Goal: Task Accomplishment & Management: Manage account settings

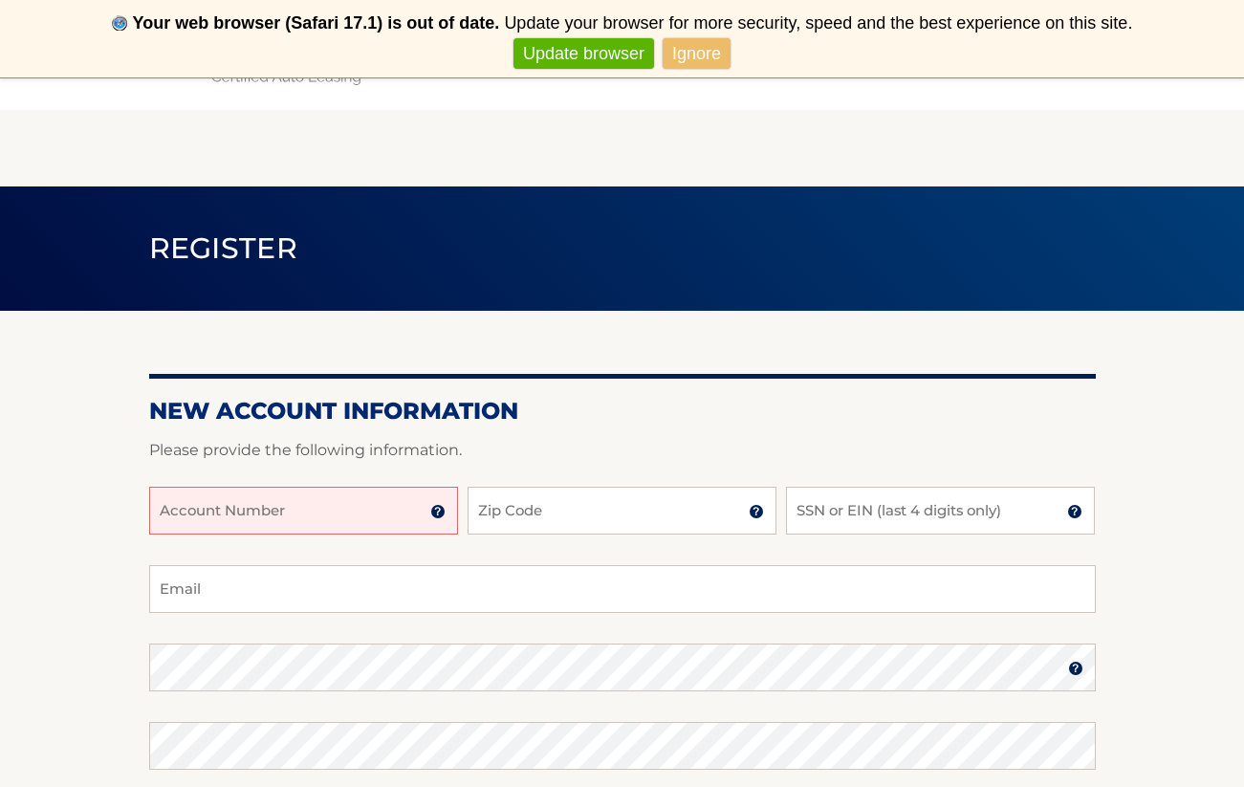
drag, startPoint x: 0, startPoint y: 0, endPoint x: 397, endPoint y: 501, distance: 639.0
click at [397, 501] on input "Account Number" at bounding box center [303, 511] width 309 height 48
type input "44456017153"
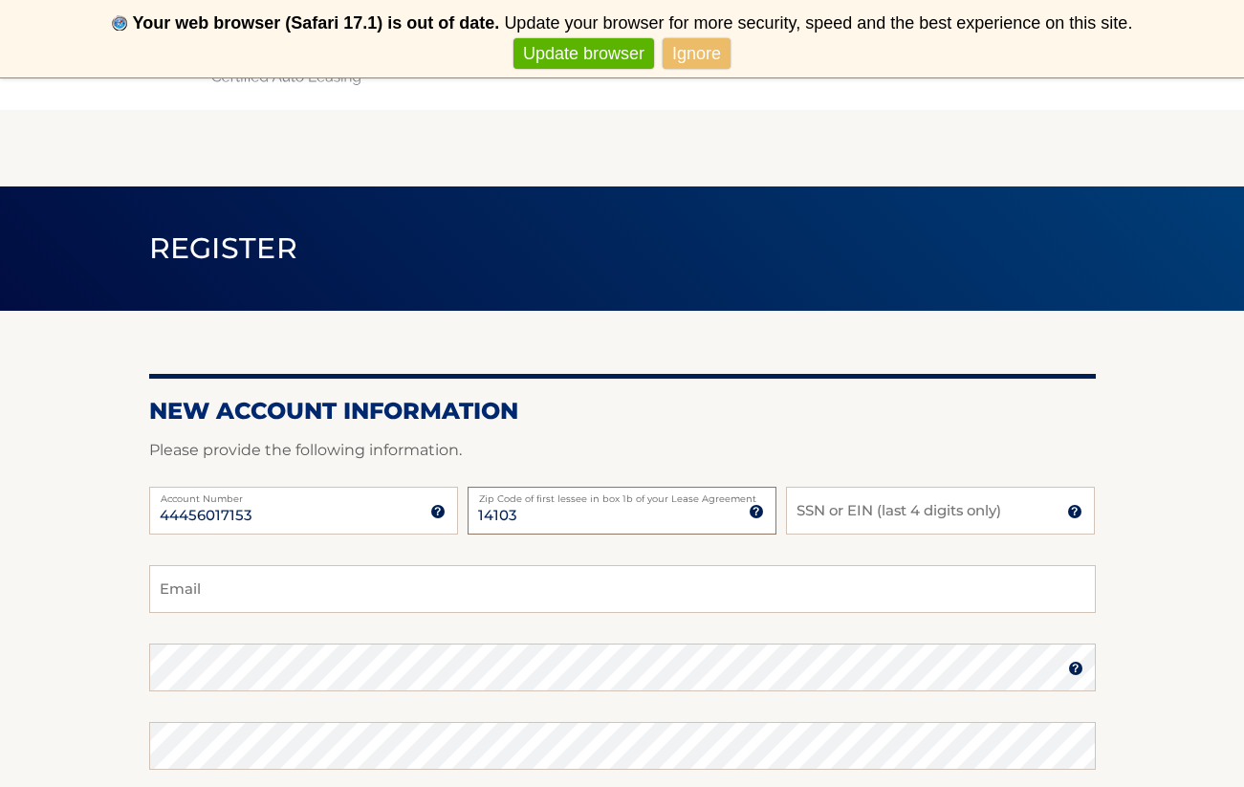
type input "14103"
click at [893, 513] on input "SSN or EIN (last 4 digits only)" at bounding box center [940, 511] width 309 height 48
type input "5191"
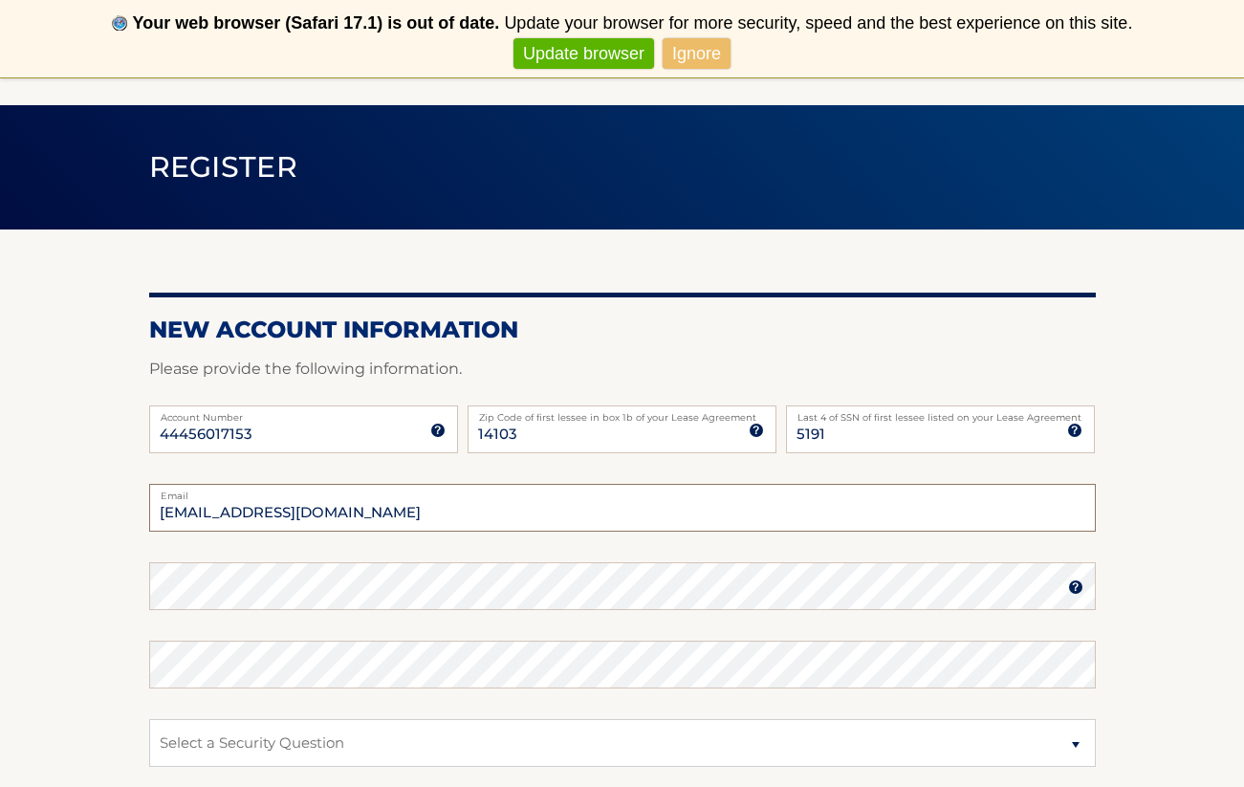
scroll to position [141, 0]
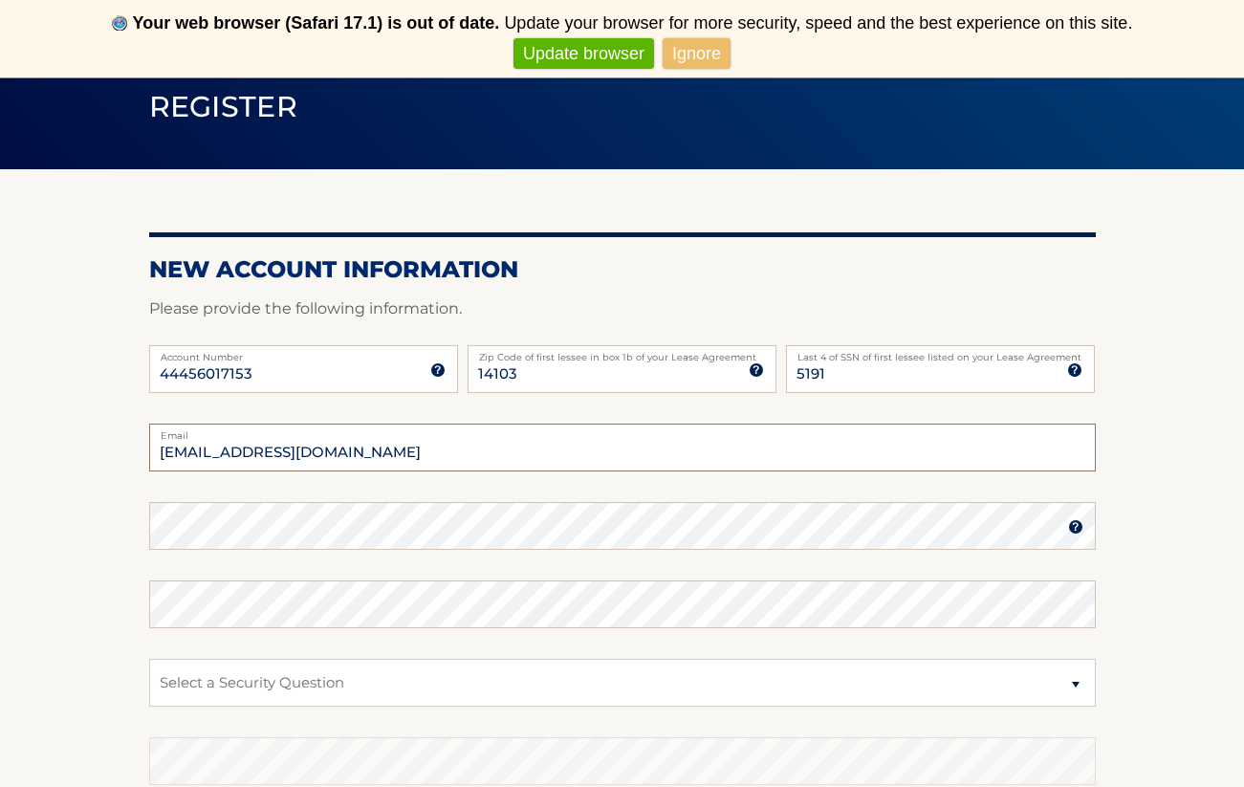
type input "jsorganisciak@gmail.com"
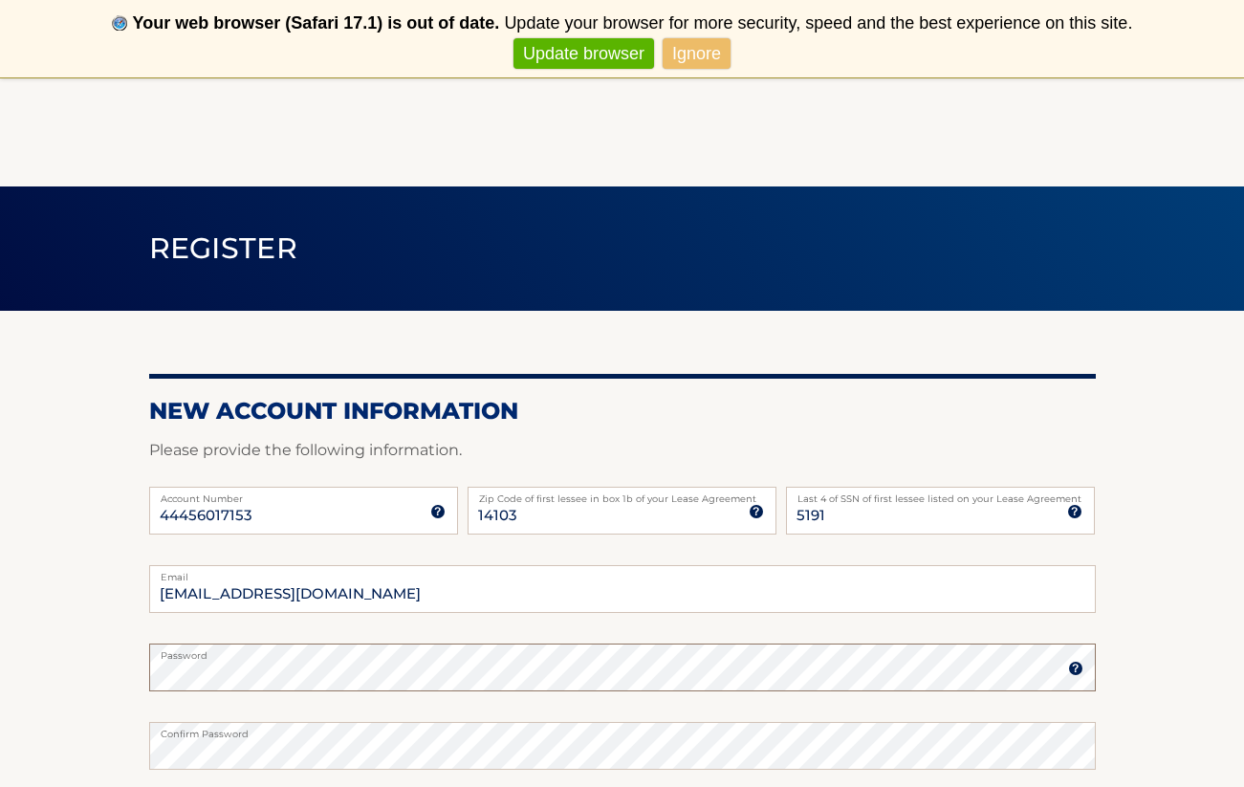
click at [260, 534] on form "New Account Information Please provide the following information. 44456017153 A…" at bounding box center [622, 727] width 946 height 661
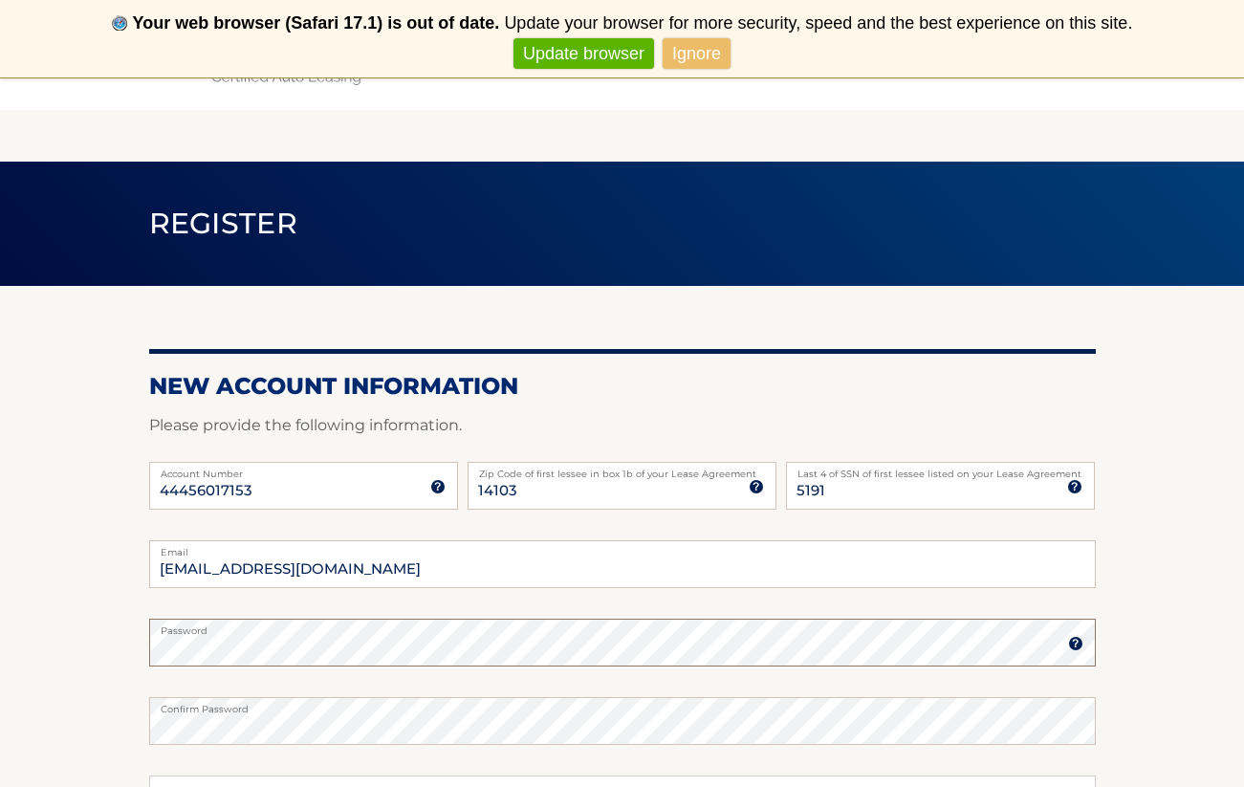
scroll to position [37, 0]
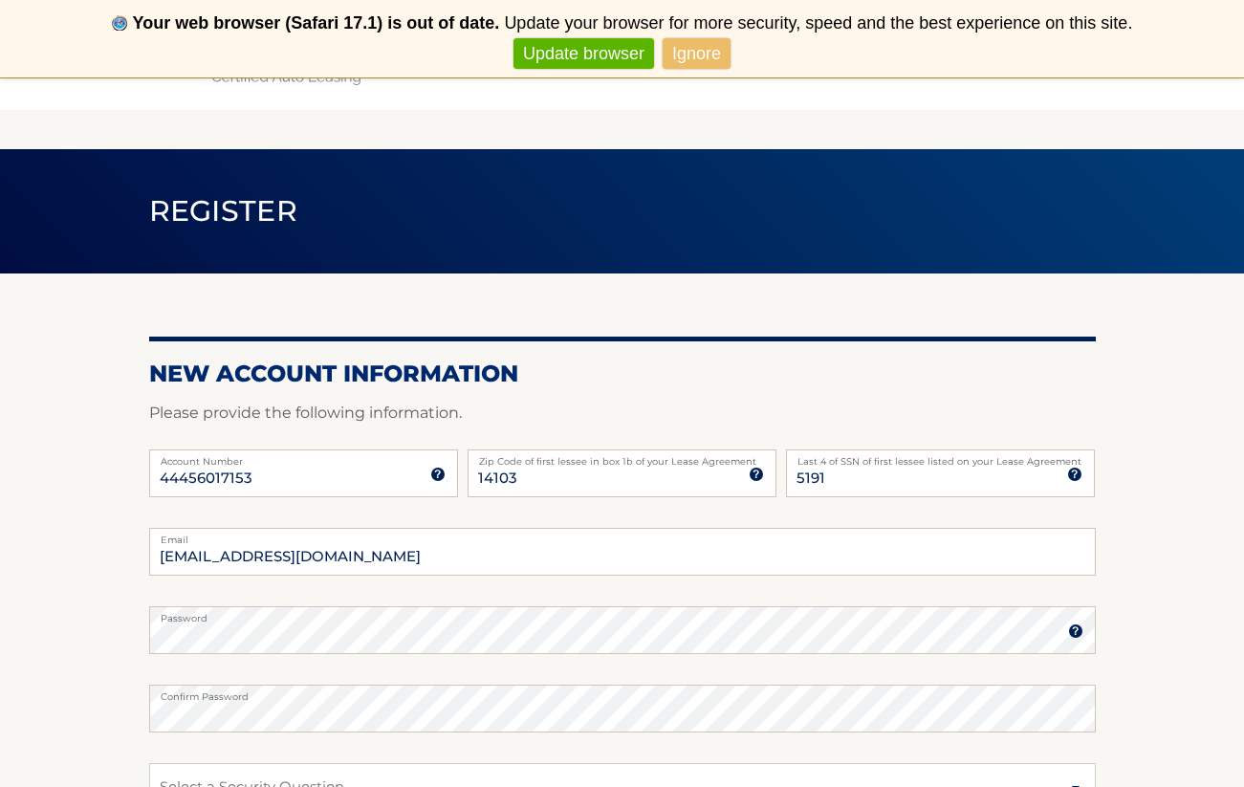
click at [1077, 633] on img at bounding box center [1075, 630] width 15 height 15
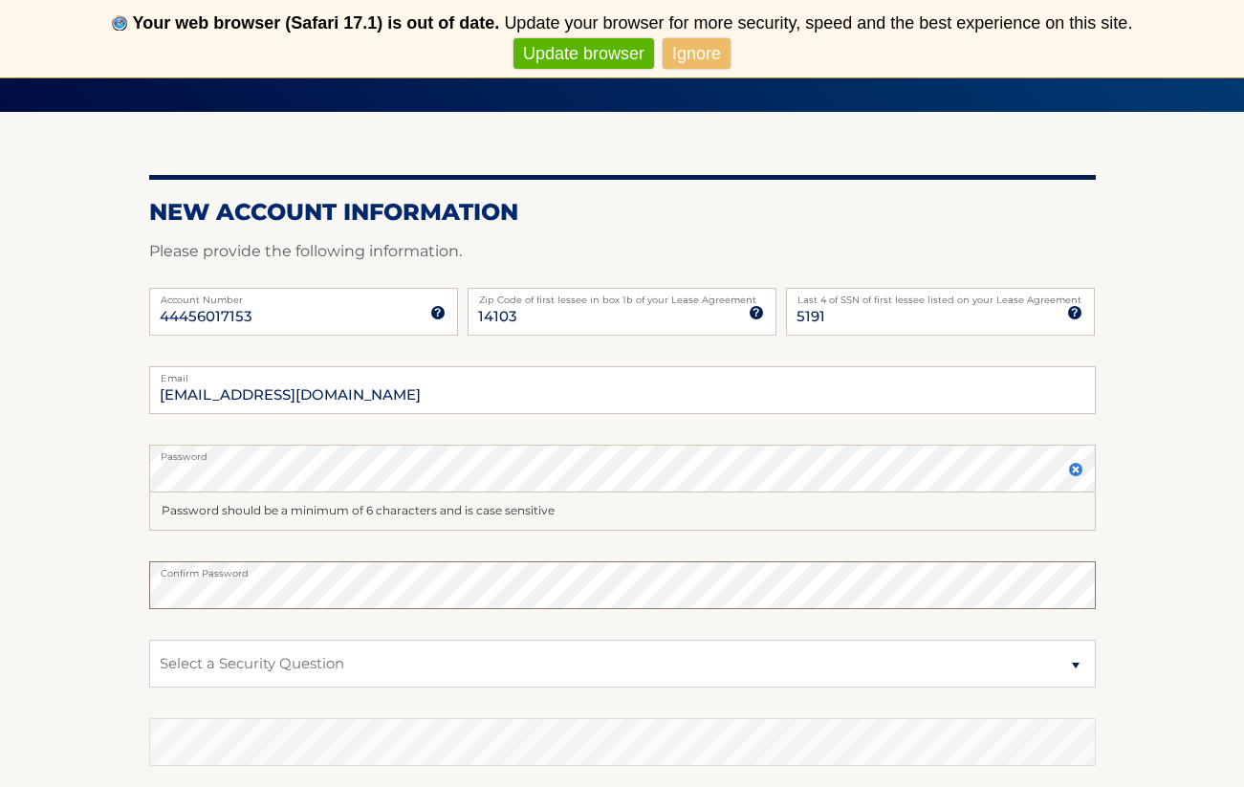
scroll to position [241, 0]
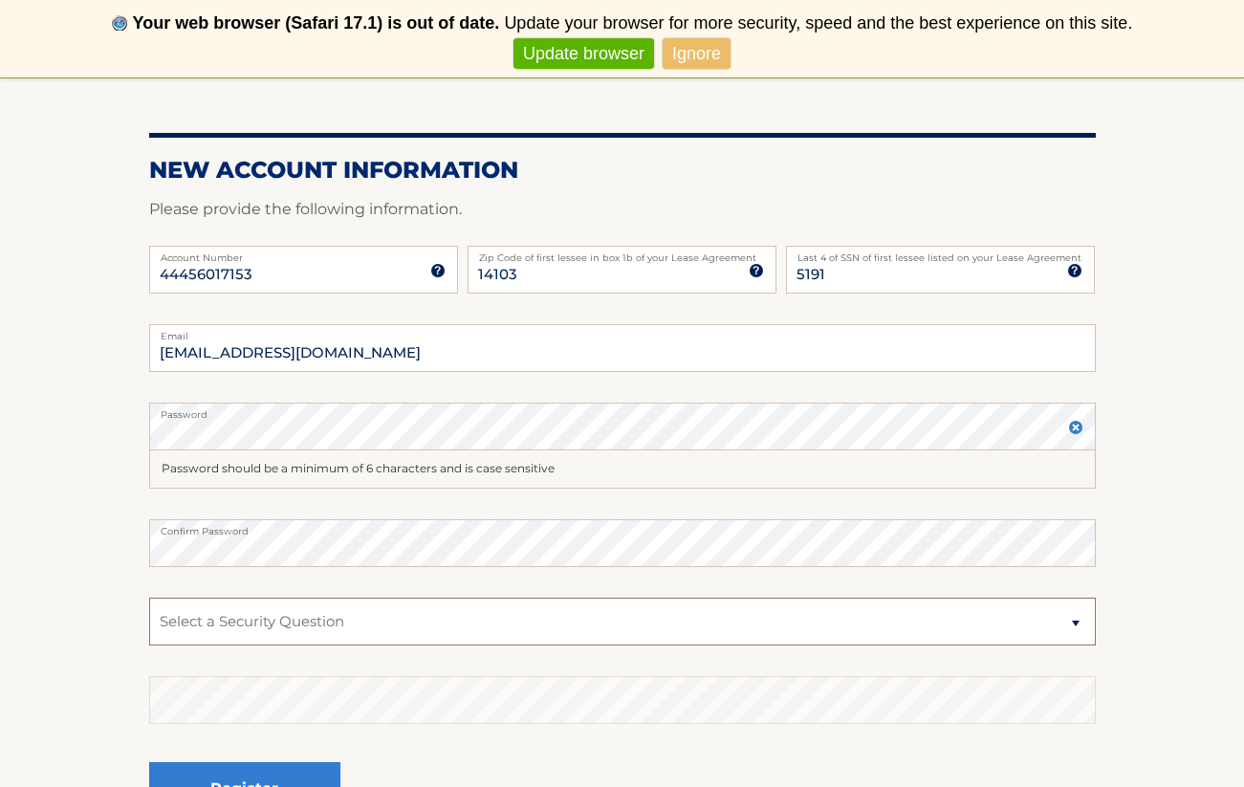
select select "2"
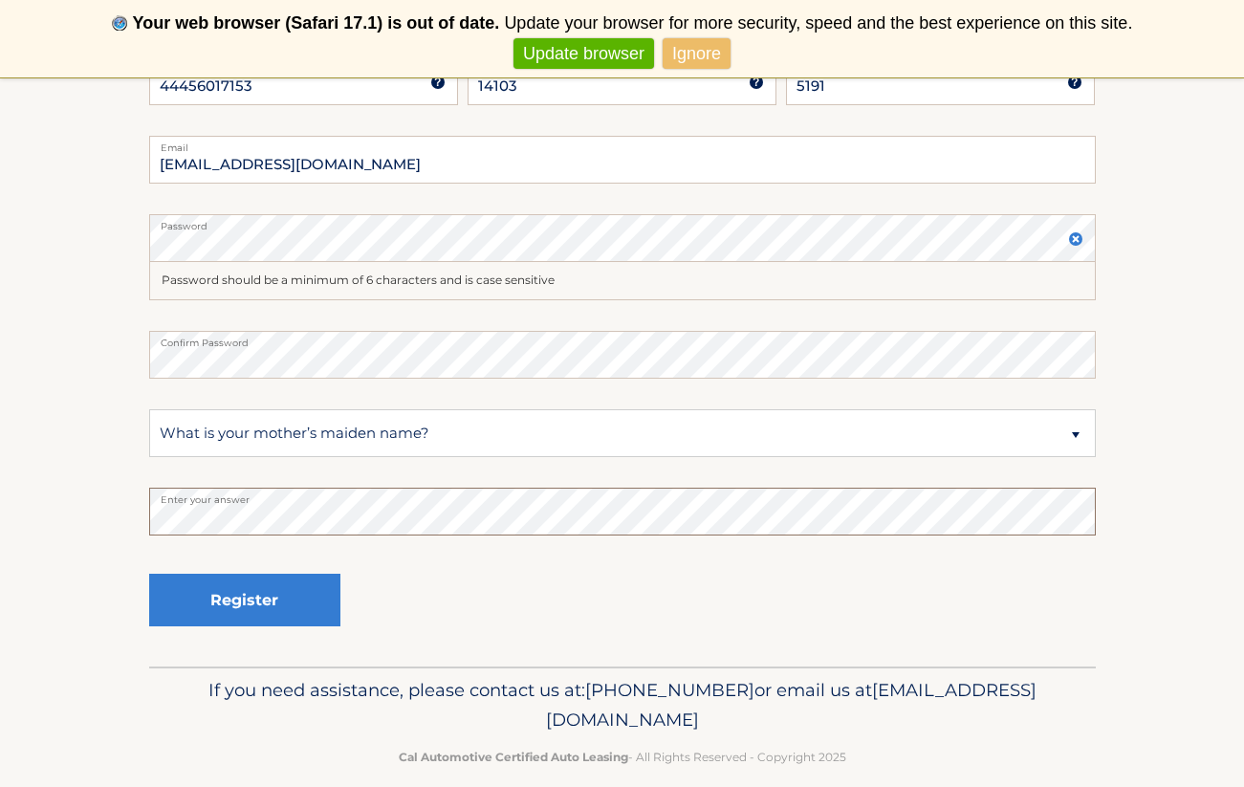
scroll to position [442, 0]
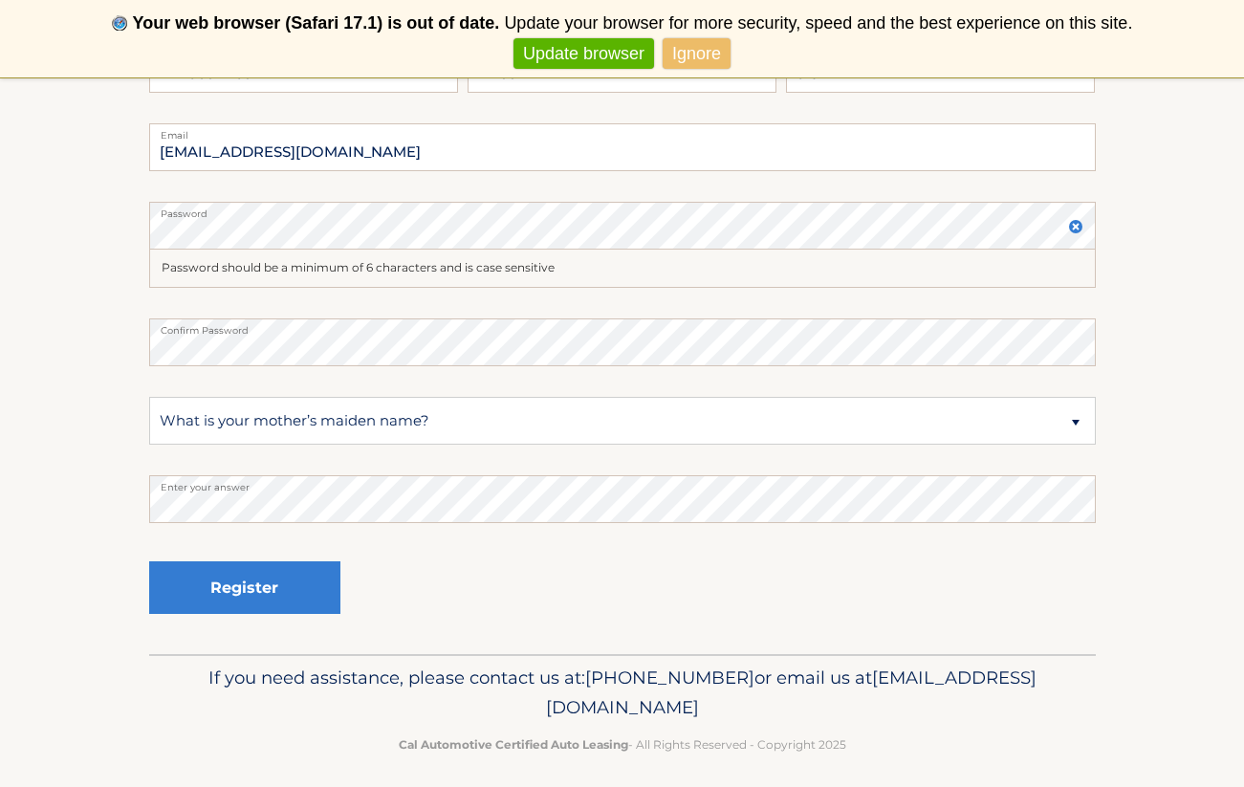
click at [288, 586] on button "Register" at bounding box center [244, 587] width 191 height 53
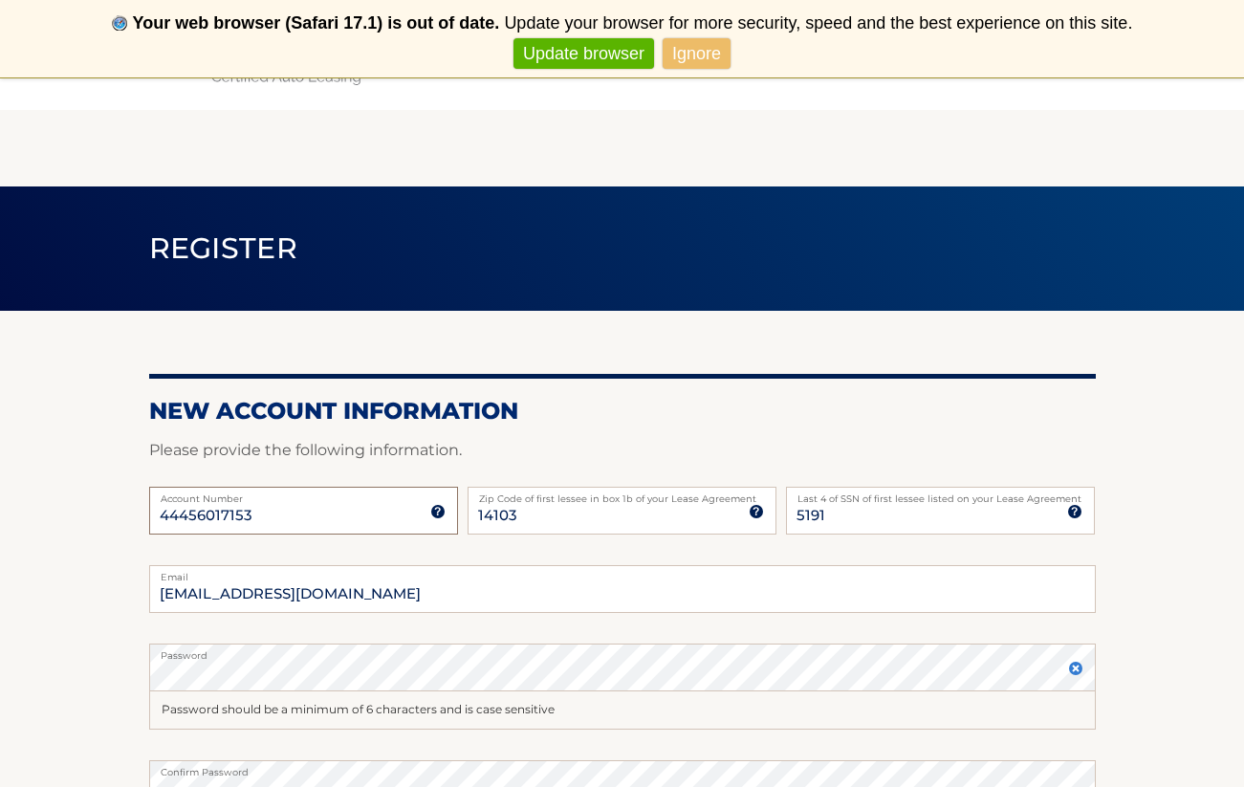
click at [399, 521] on input "44456017153" at bounding box center [303, 511] width 309 height 48
click at [435, 516] on img at bounding box center [437, 511] width 15 height 15
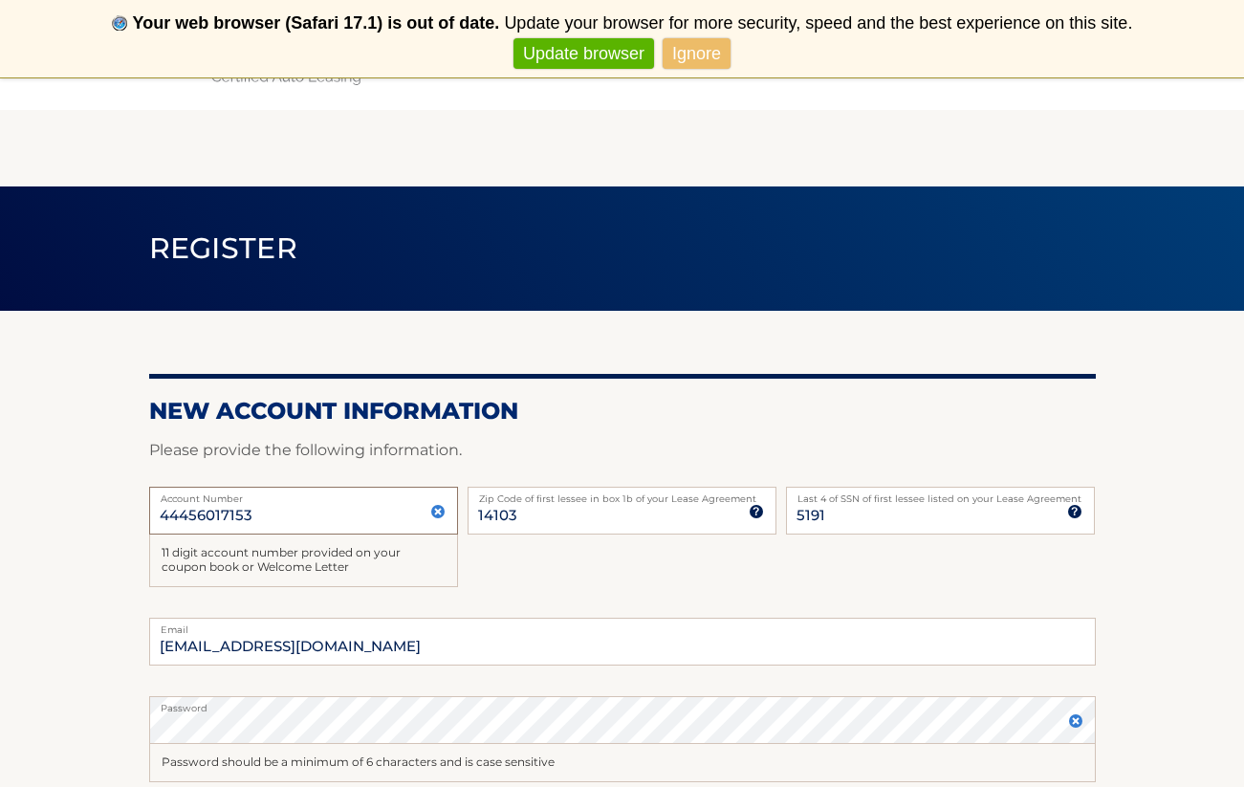
click at [367, 514] on input "44456017153" at bounding box center [303, 511] width 309 height 48
type input "44456017153"
click at [617, 520] on input "14103" at bounding box center [621, 511] width 309 height 48
type input "14103"
click at [915, 523] on input "5191" at bounding box center [940, 511] width 309 height 48
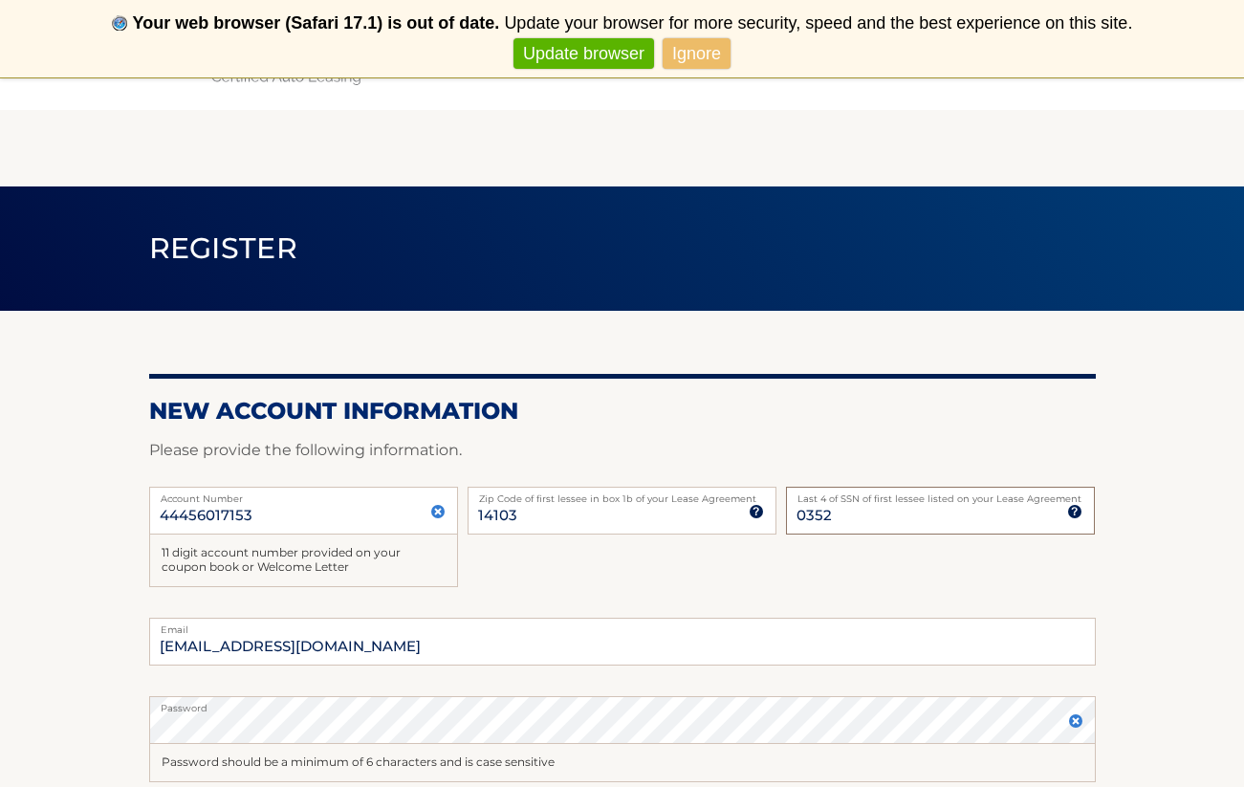
type input "0352"
click at [222, 637] on input "jsorganisciak@gmail.com" at bounding box center [622, 642] width 946 height 48
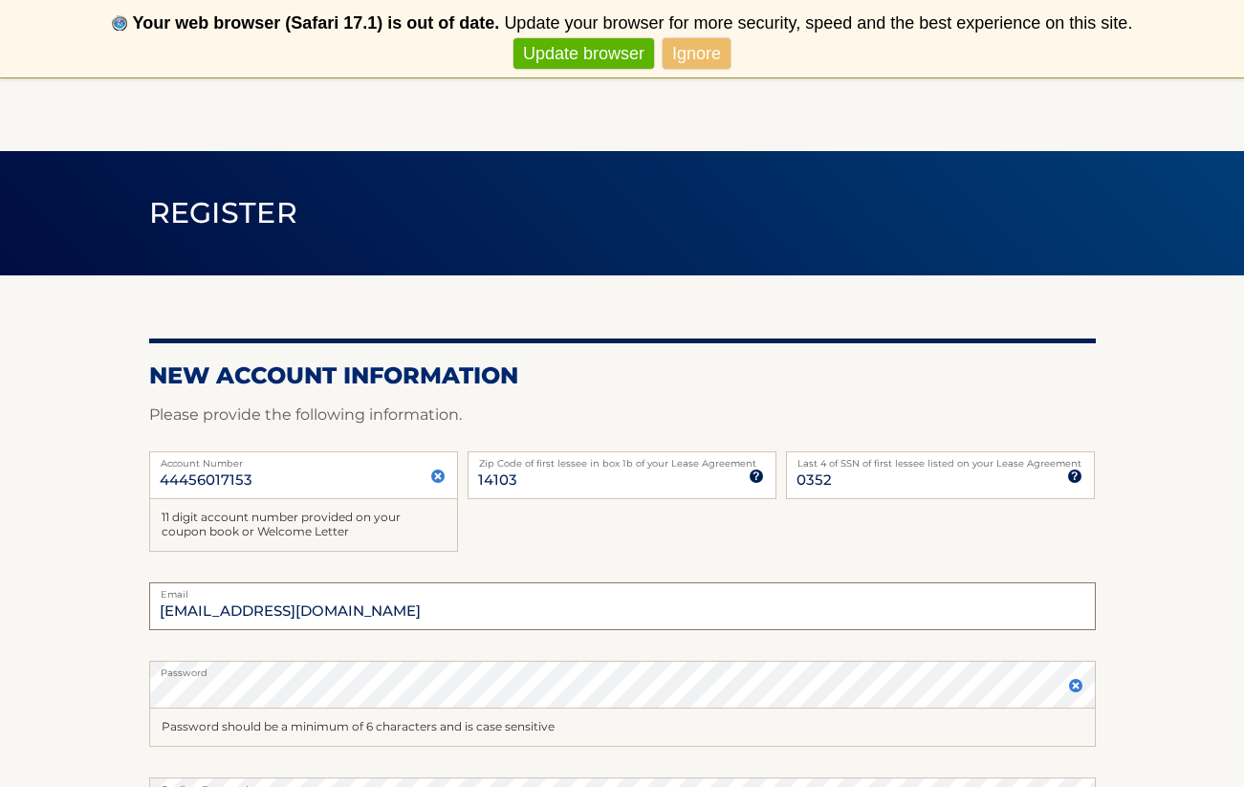
scroll to position [183, 0]
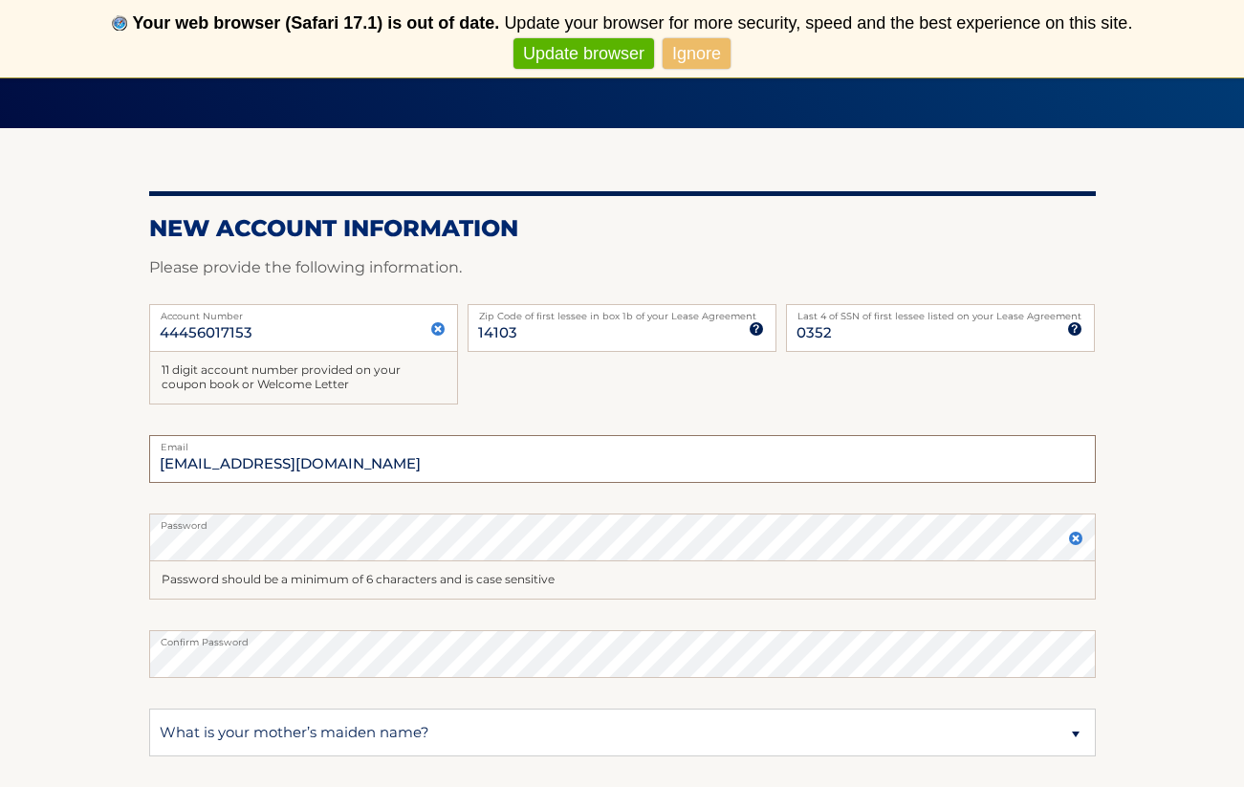
type input "jsorganisciak@gmail.com"
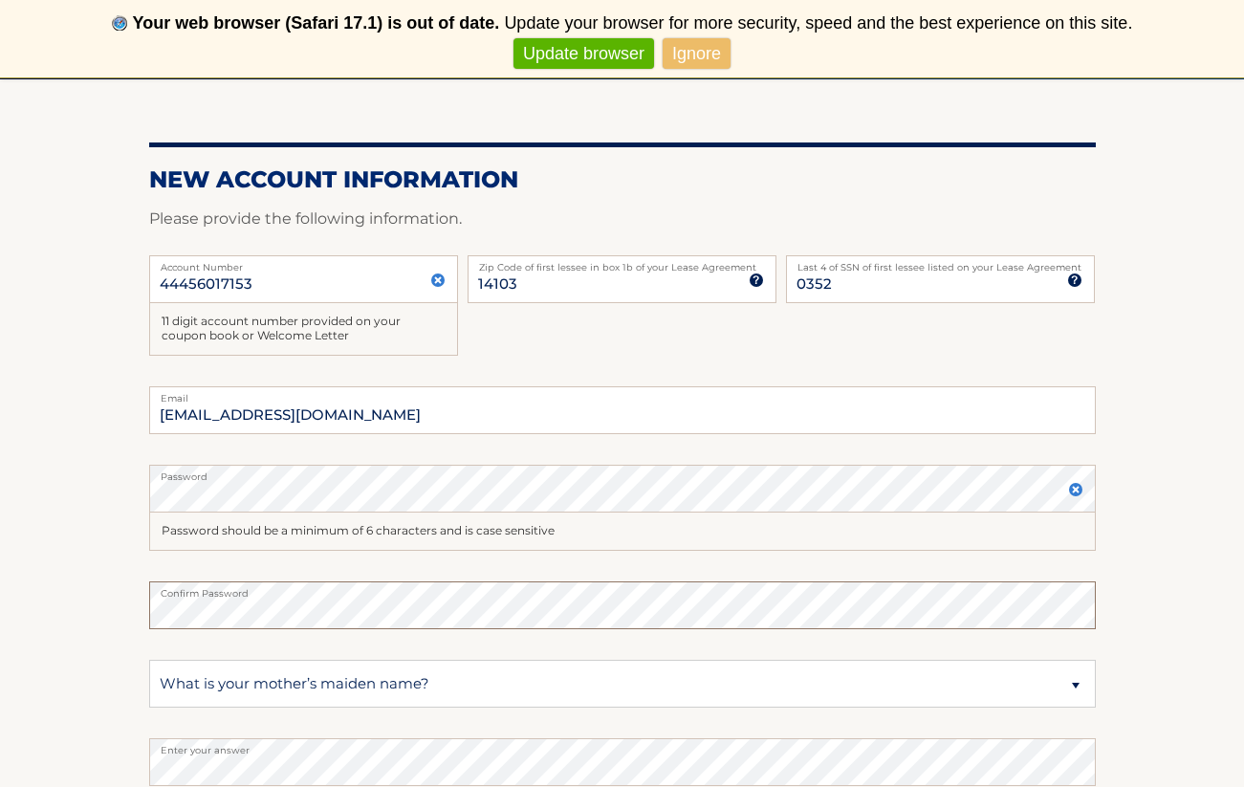
scroll to position [315, 0]
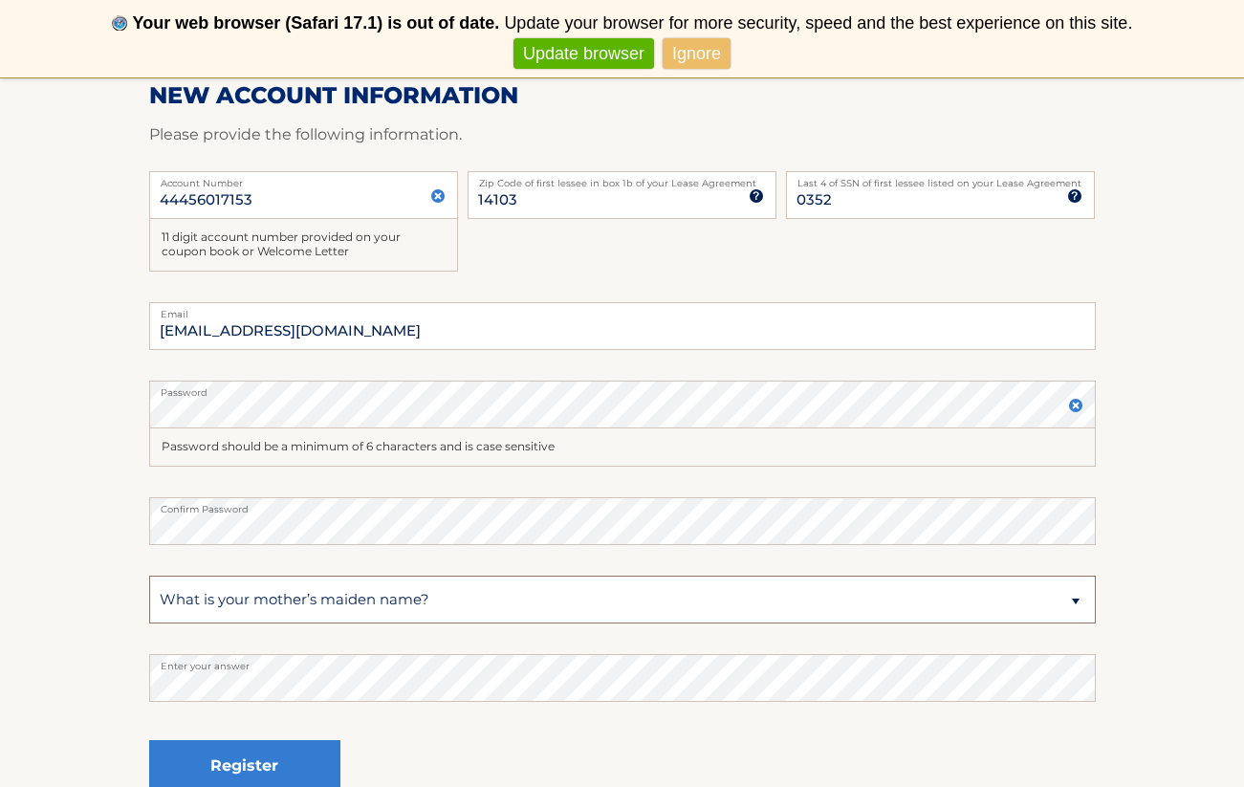
select select "2"
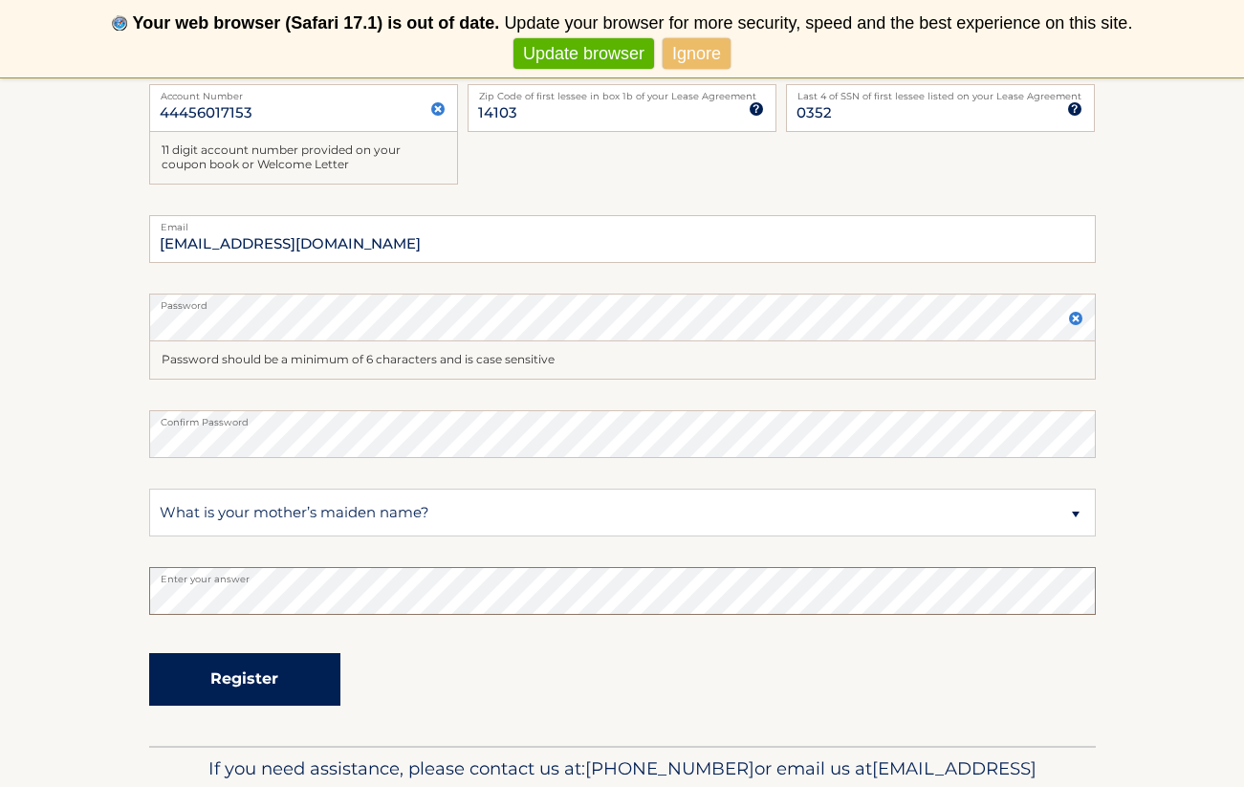
scroll to position [427, 0]
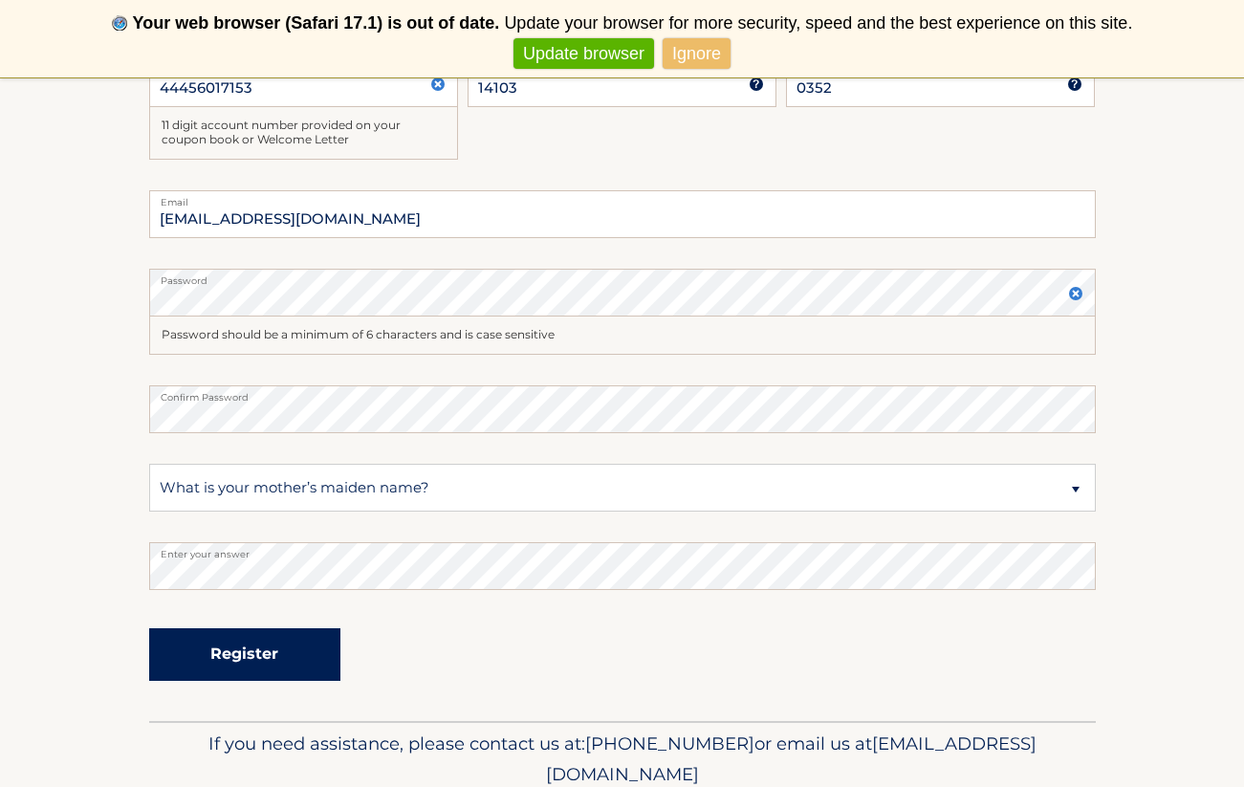
click at [278, 660] on button "Register" at bounding box center [244, 654] width 191 height 53
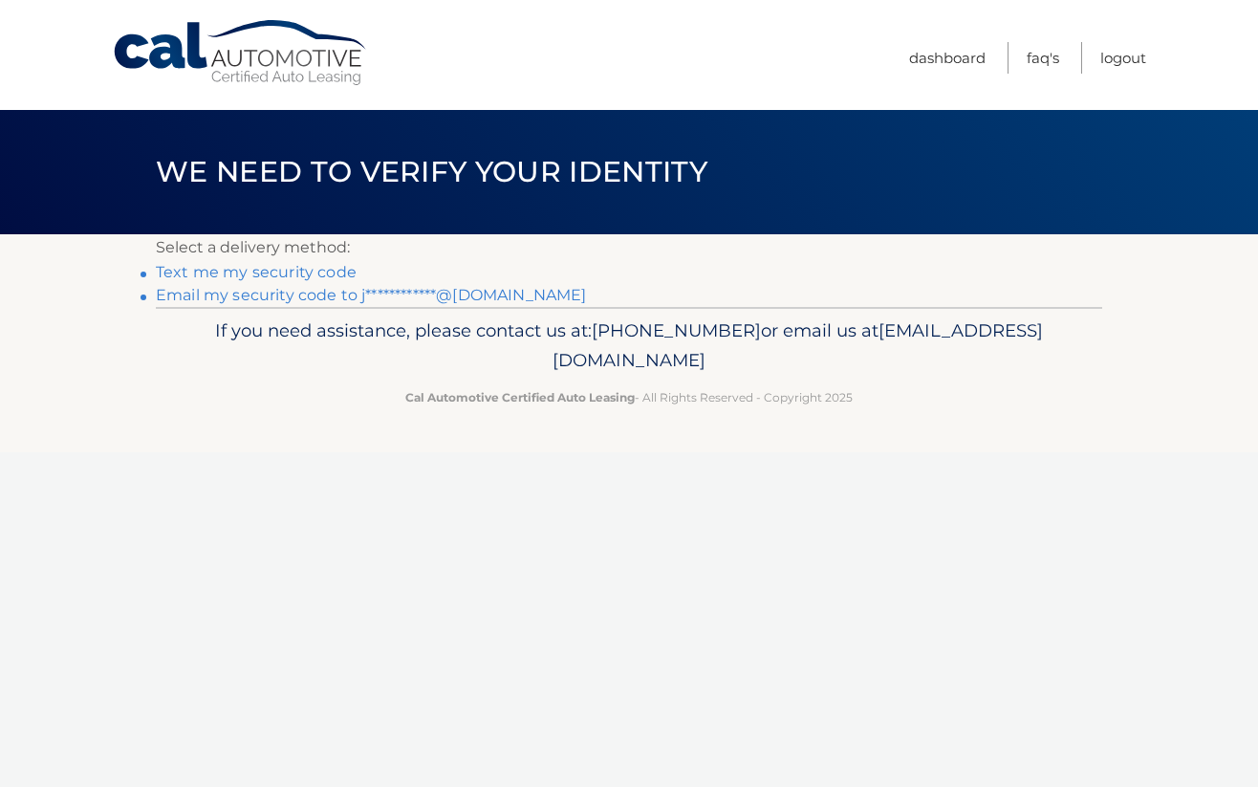
click at [250, 297] on link "**********" at bounding box center [371, 295] width 430 height 18
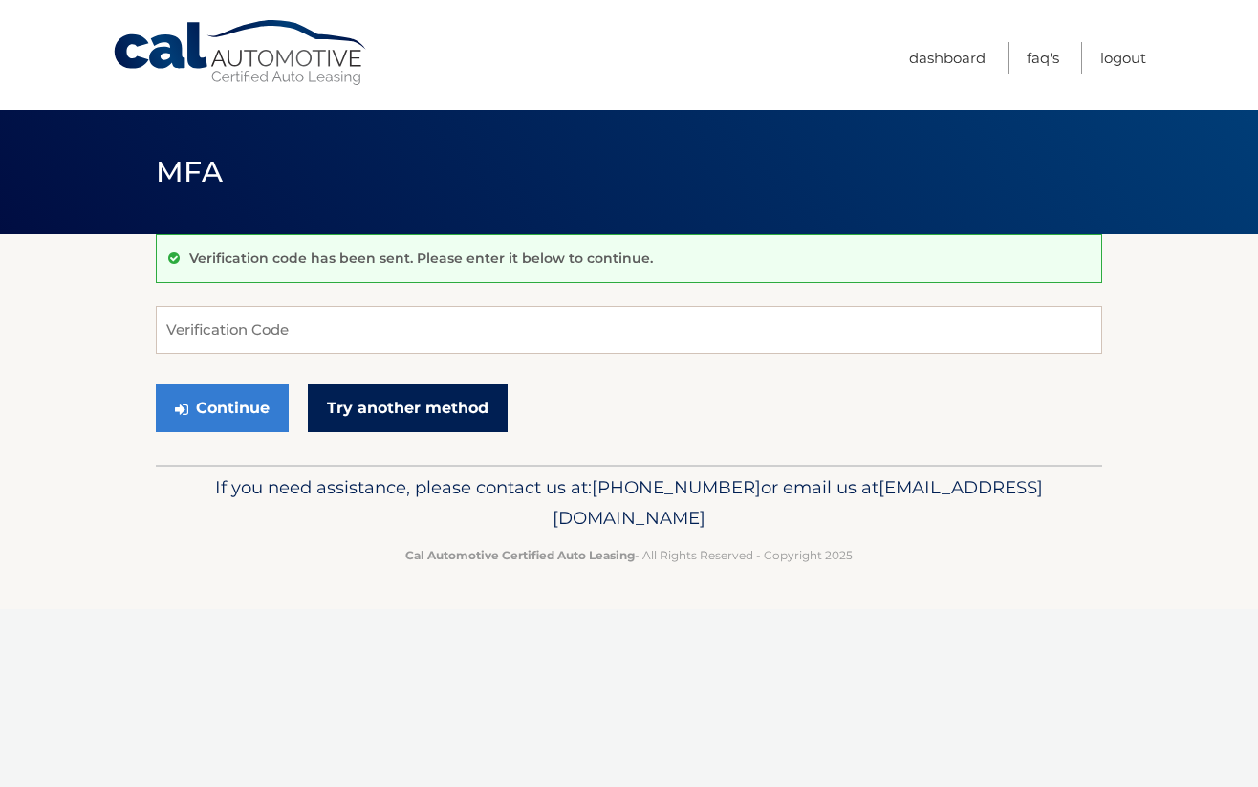
click at [393, 406] on link "Try another method" at bounding box center [408, 408] width 200 height 48
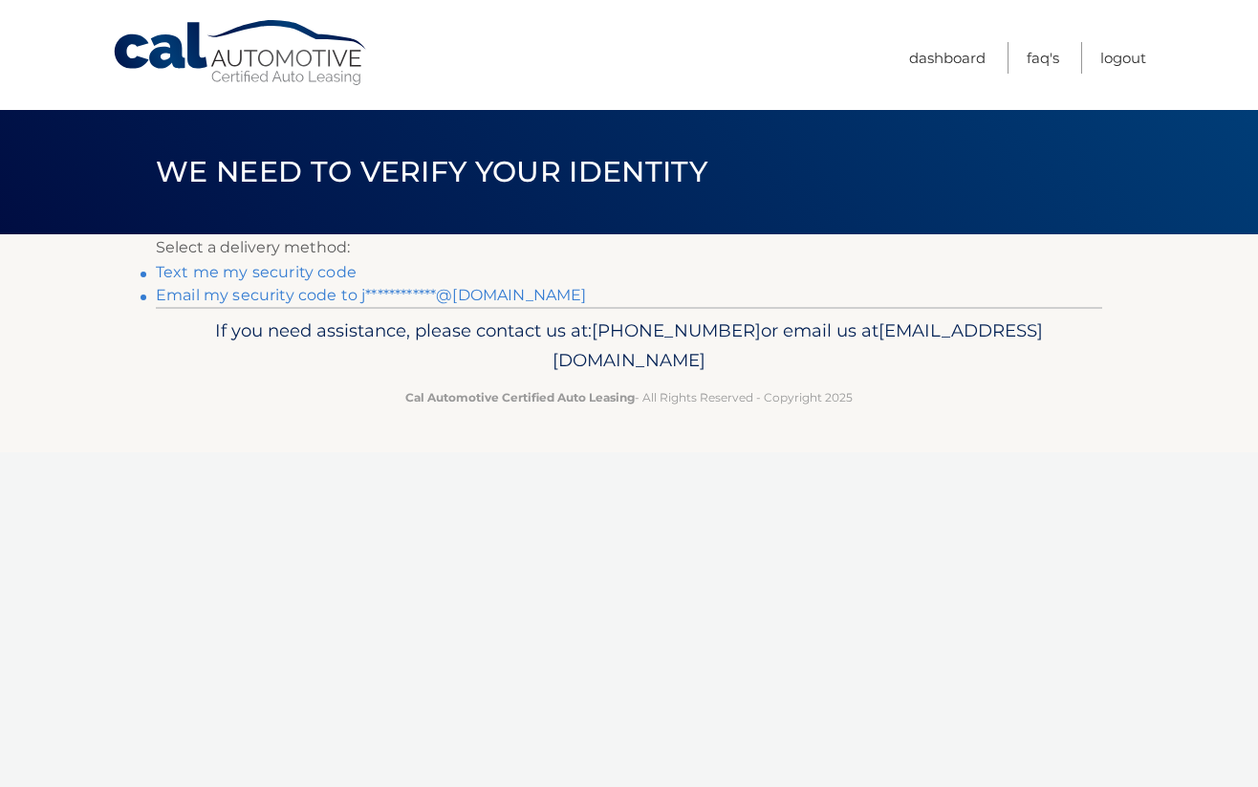
click at [168, 271] on link "Text me my security code" at bounding box center [256, 272] width 201 height 18
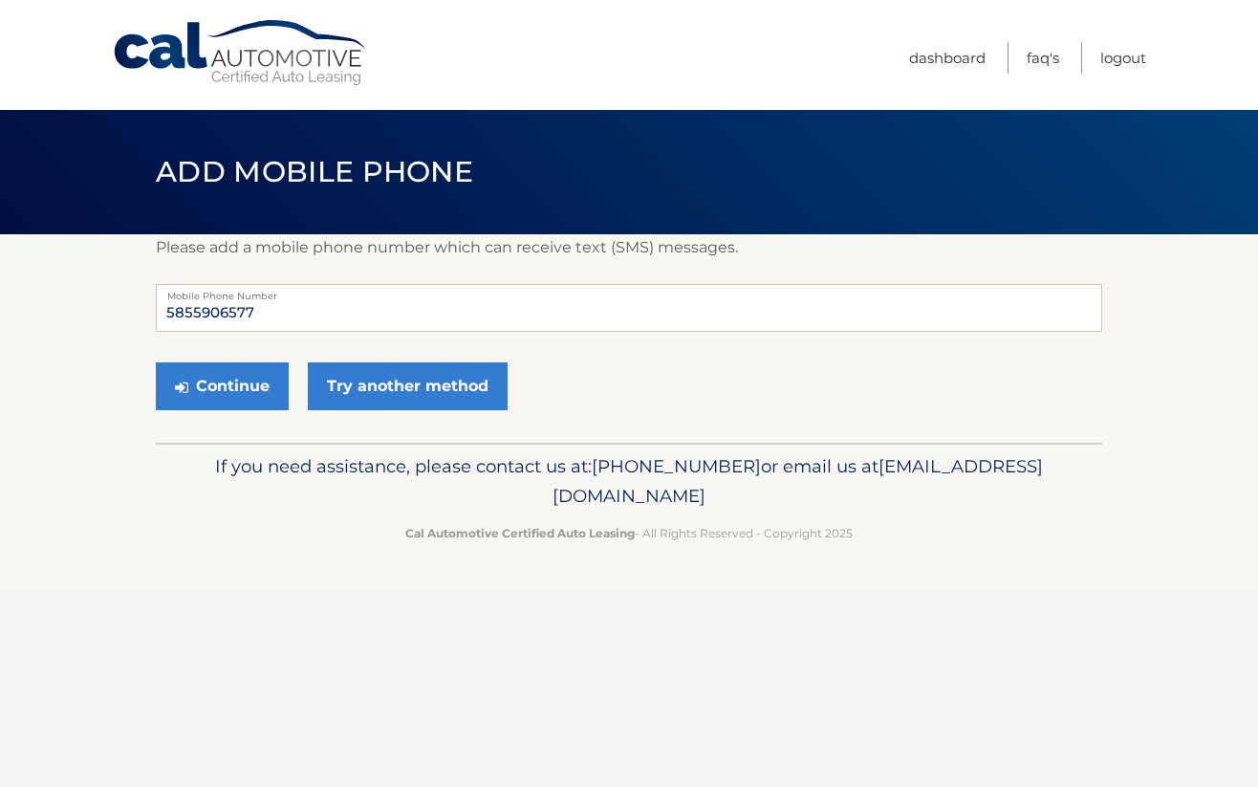
drag, startPoint x: 242, startPoint y: 383, endPoint x: 376, endPoint y: 423, distance: 139.5
click at [376, 423] on div "Please add a mobile phone number which can receive text (SMS) messages. 5855906…" at bounding box center [629, 338] width 946 height 208
click at [380, 384] on link "Try another method" at bounding box center [408, 386] width 200 height 48
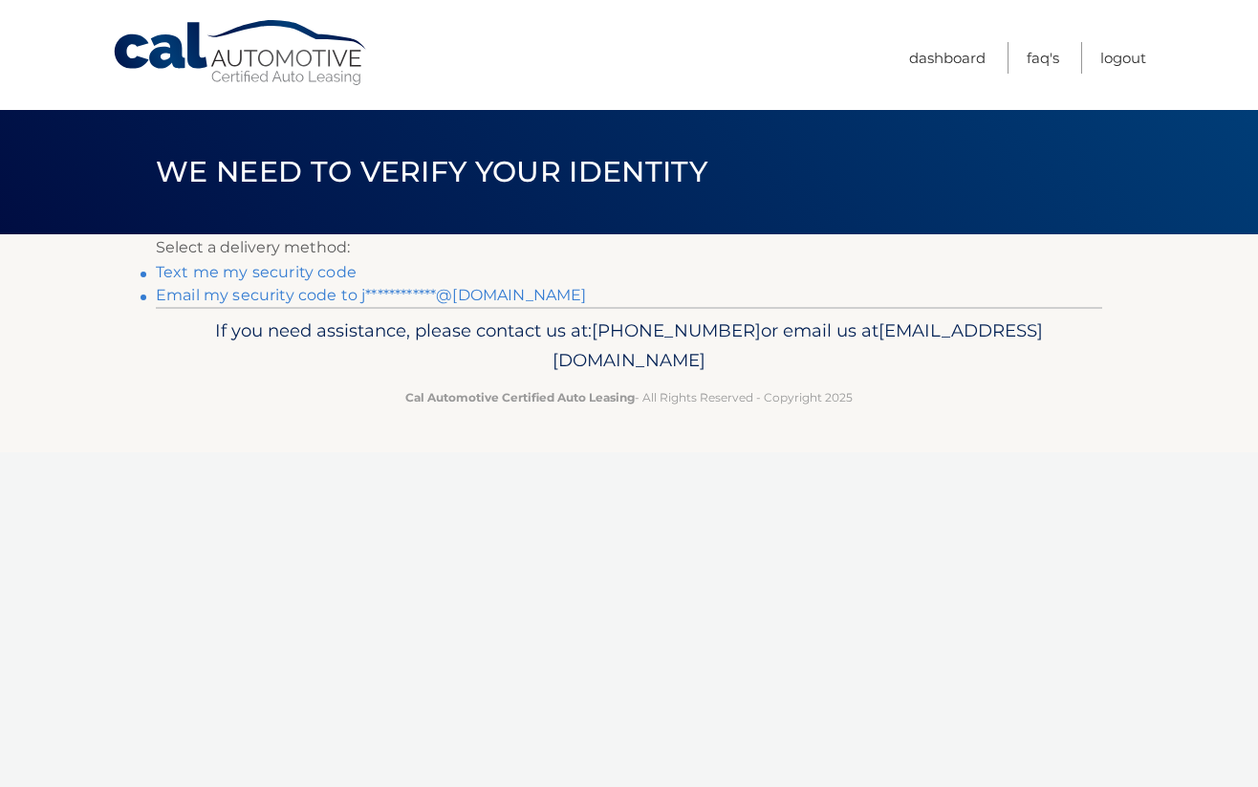
click at [208, 300] on link "**********" at bounding box center [371, 295] width 430 height 18
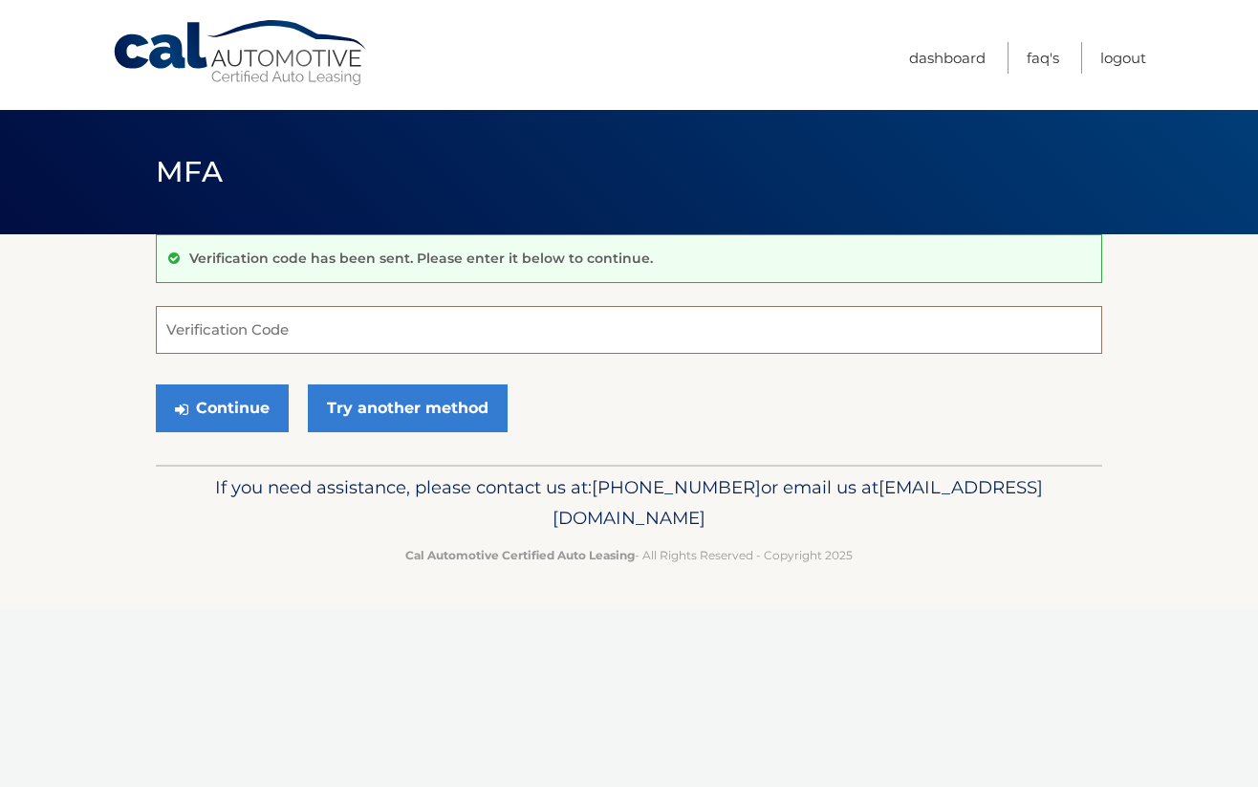
click at [213, 335] on input "Verification Code" at bounding box center [629, 330] width 946 height 48
type input "516888"
click at [231, 412] on button "Continue" at bounding box center [222, 408] width 133 height 48
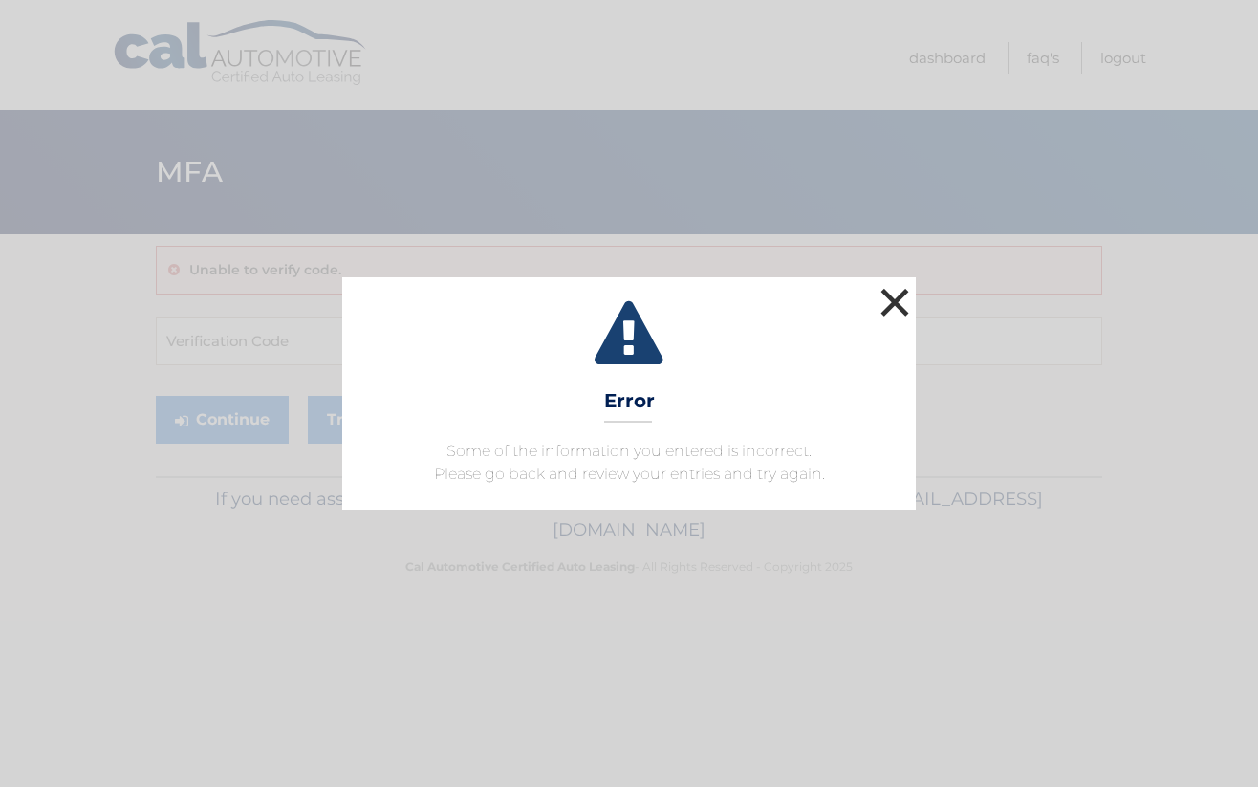
click at [896, 300] on button "×" at bounding box center [895, 302] width 38 height 38
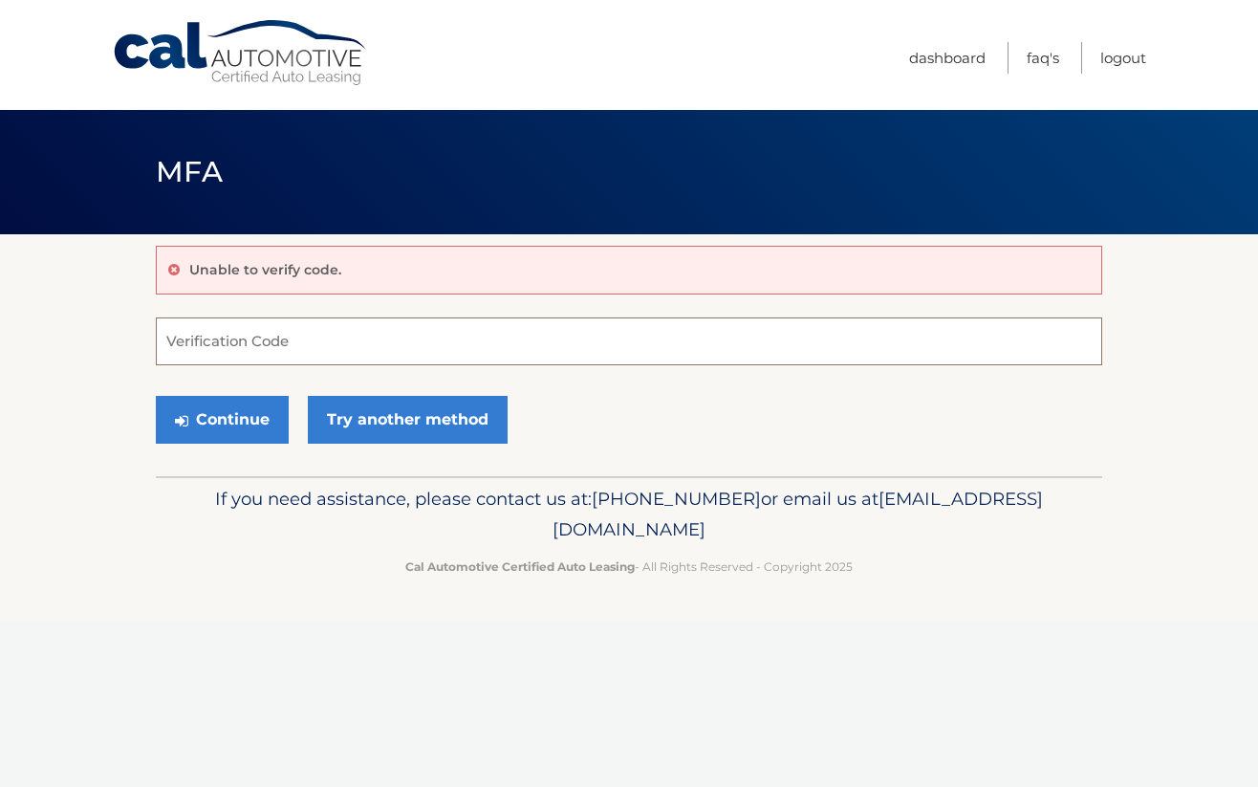
click at [289, 340] on input "Verification Code" at bounding box center [629, 341] width 946 height 48
type input "235705"
click at [245, 419] on button "Continue" at bounding box center [222, 420] width 133 height 48
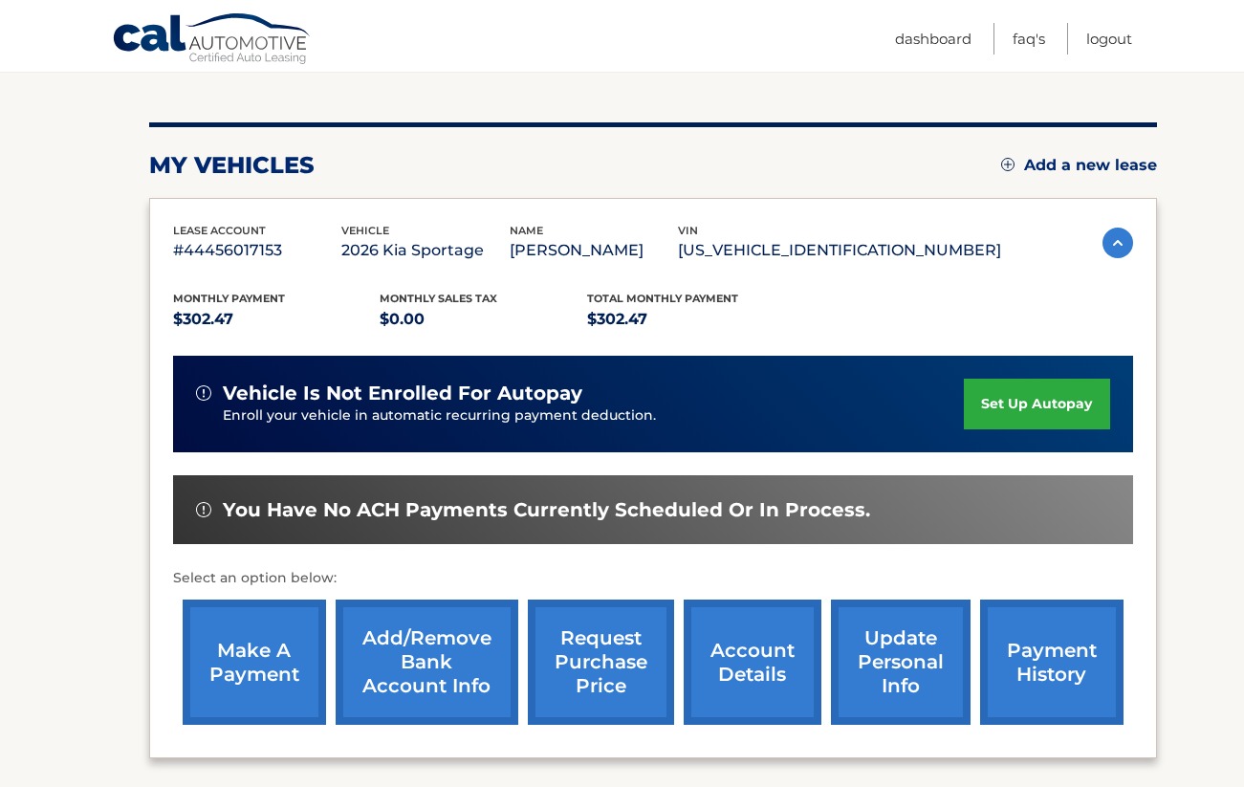
scroll to position [210, 0]
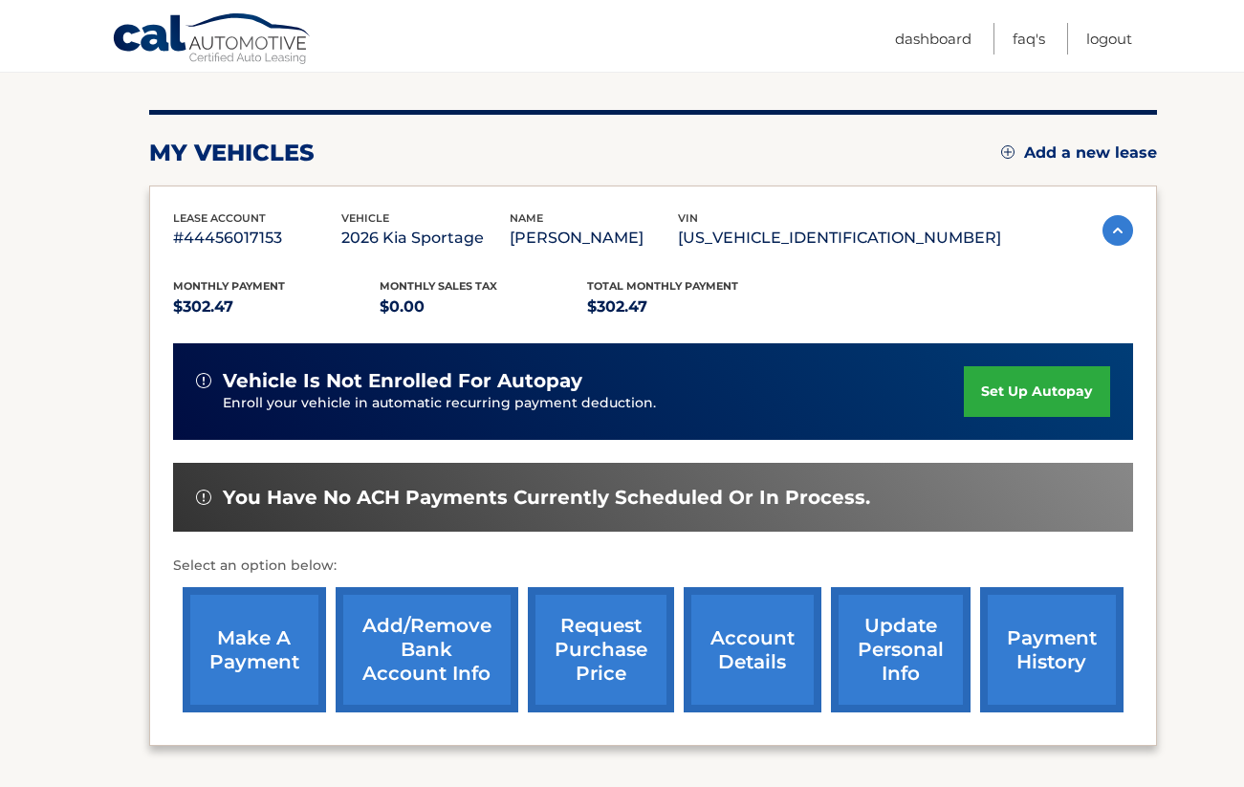
click at [1022, 390] on link "set up autopay" at bounding box center [1036, 391] width 145 height 51
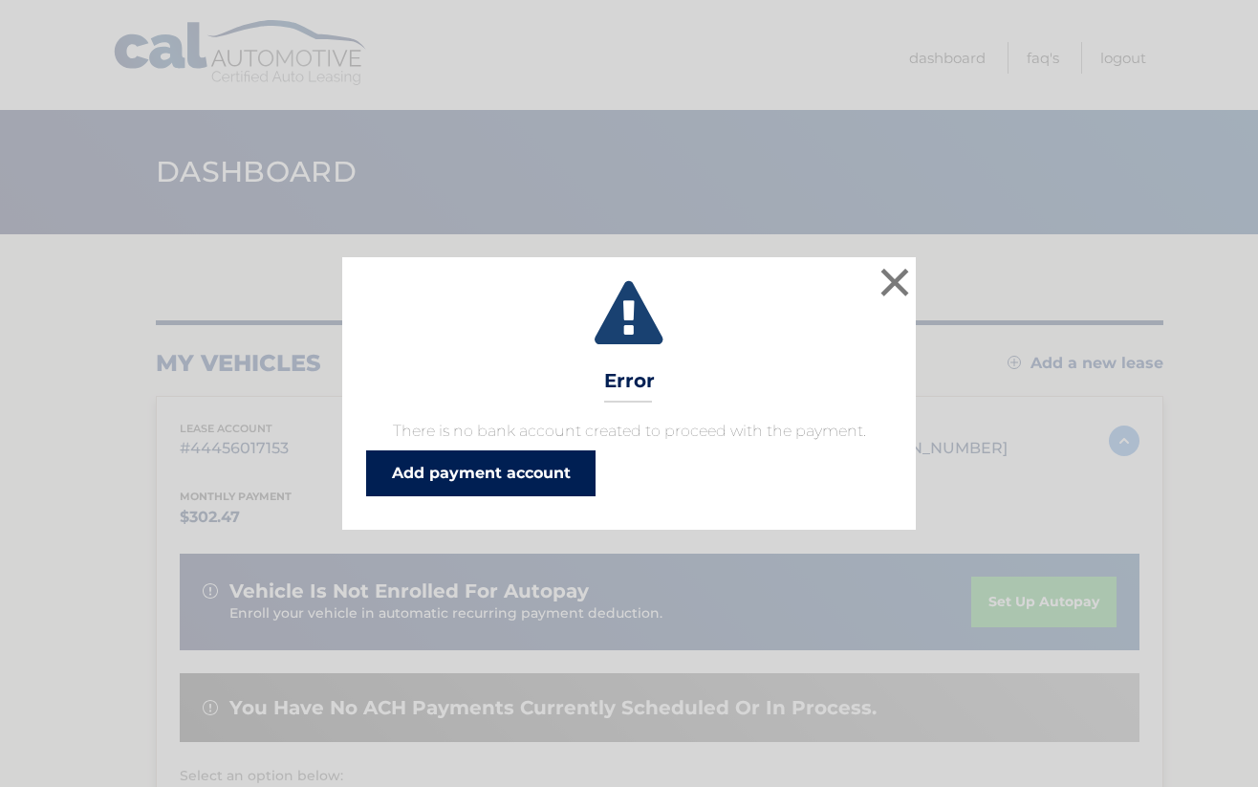
click at [531, 475] on link "Add payment account" at bounding box center [480, 473] width 229 height 46
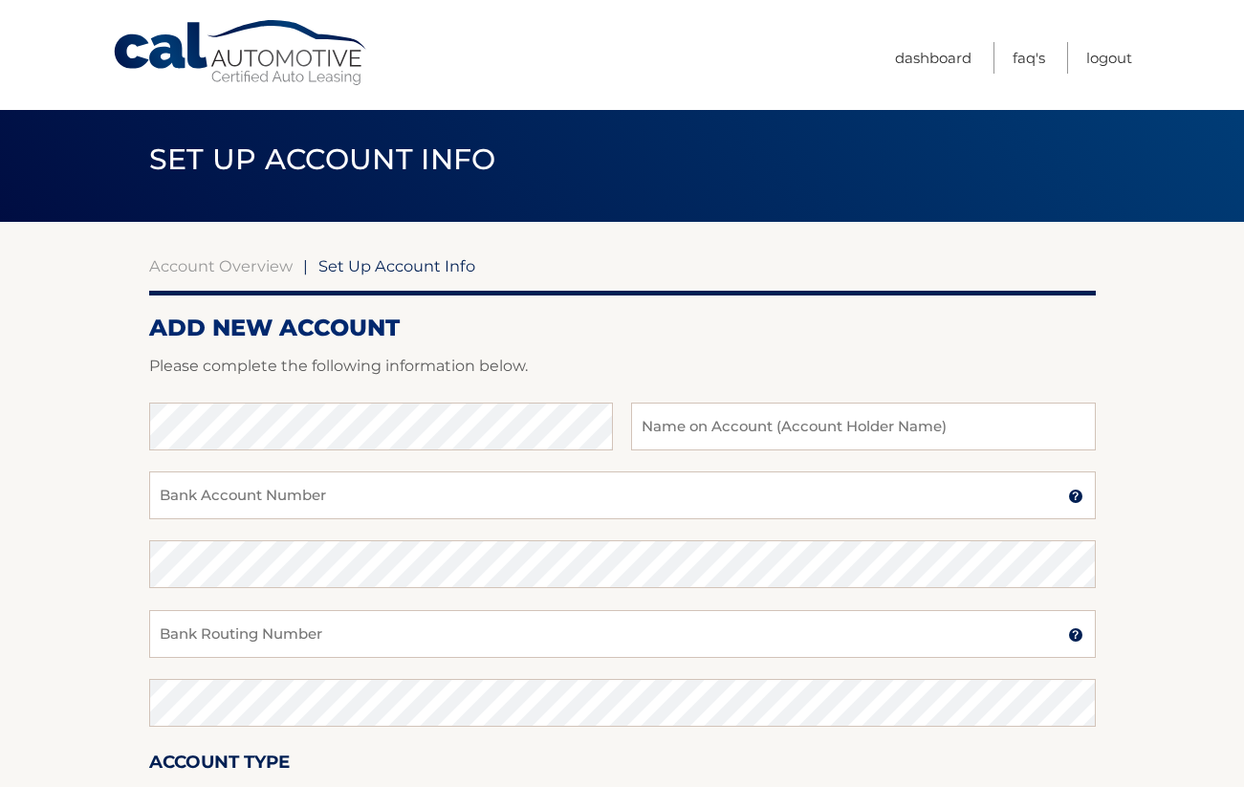
scroll to position [25, 0]
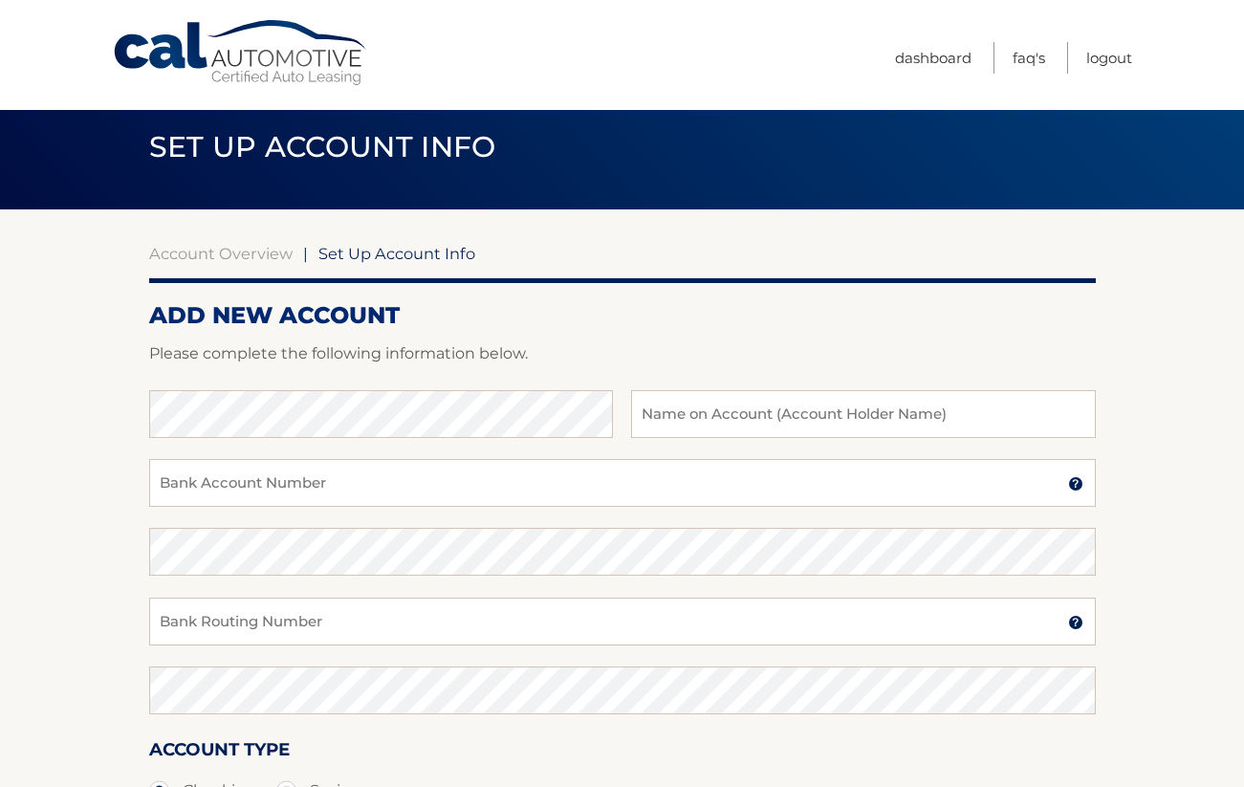
click at [452, 437] on div "Bank Name Name on Account (Account Holder Name)" at bounding box center [622, 424] width 946 height 69
click at [789, 415] on input "text" at bounding box center [863, 414] width 464 height 48
click at [667, 418] on input "DOnald W Organisciak" at bounding box center [863, 414] width 464 height 48
click at [817, 420] on input "Donald W Organisciak" at bounding box center [863, 414] width 464 height 48
type input "Donald W Organisciak Jr"
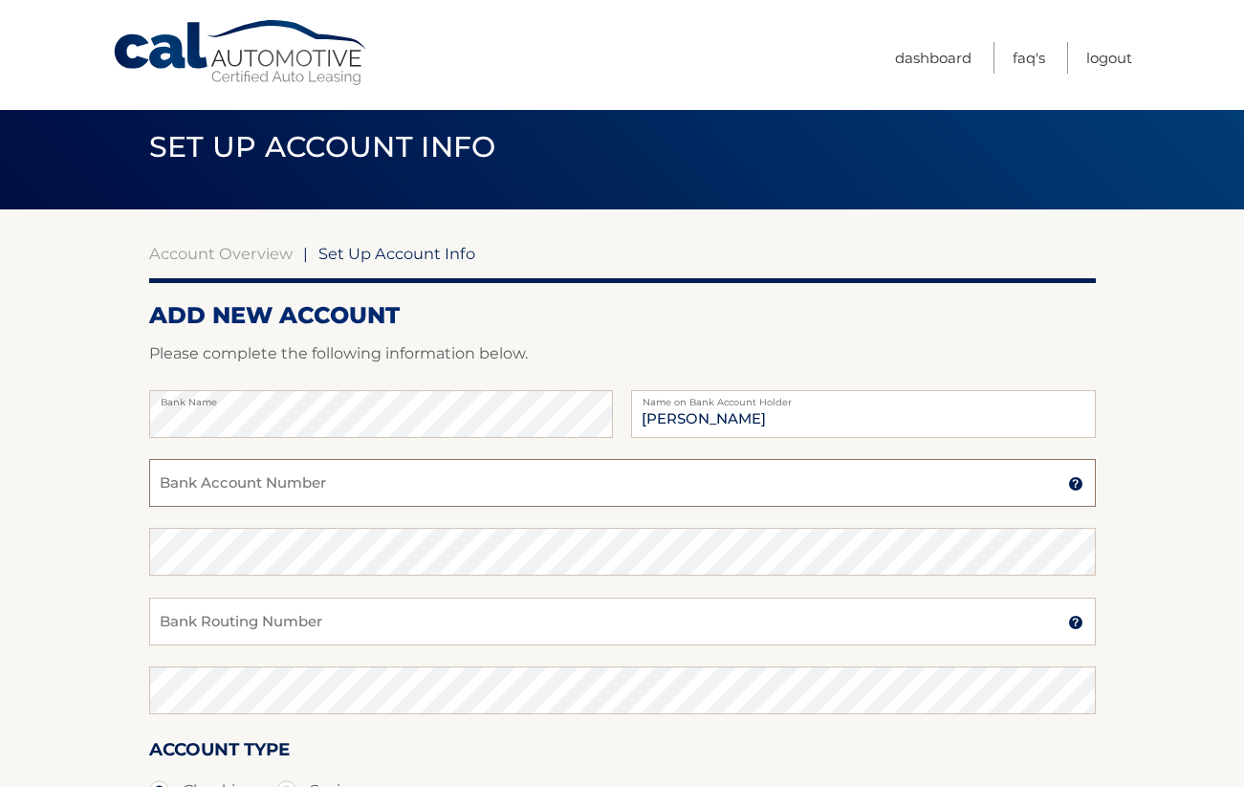
click at [361, 486] on input "Bank Account Number" at bounding box center [622, 483] width 946 height 48
type input "8891318936"
click at [244, 623] on input "Bank Routing Number" at bounding box center [622, 621] width 946 height 48
type input "022000046"
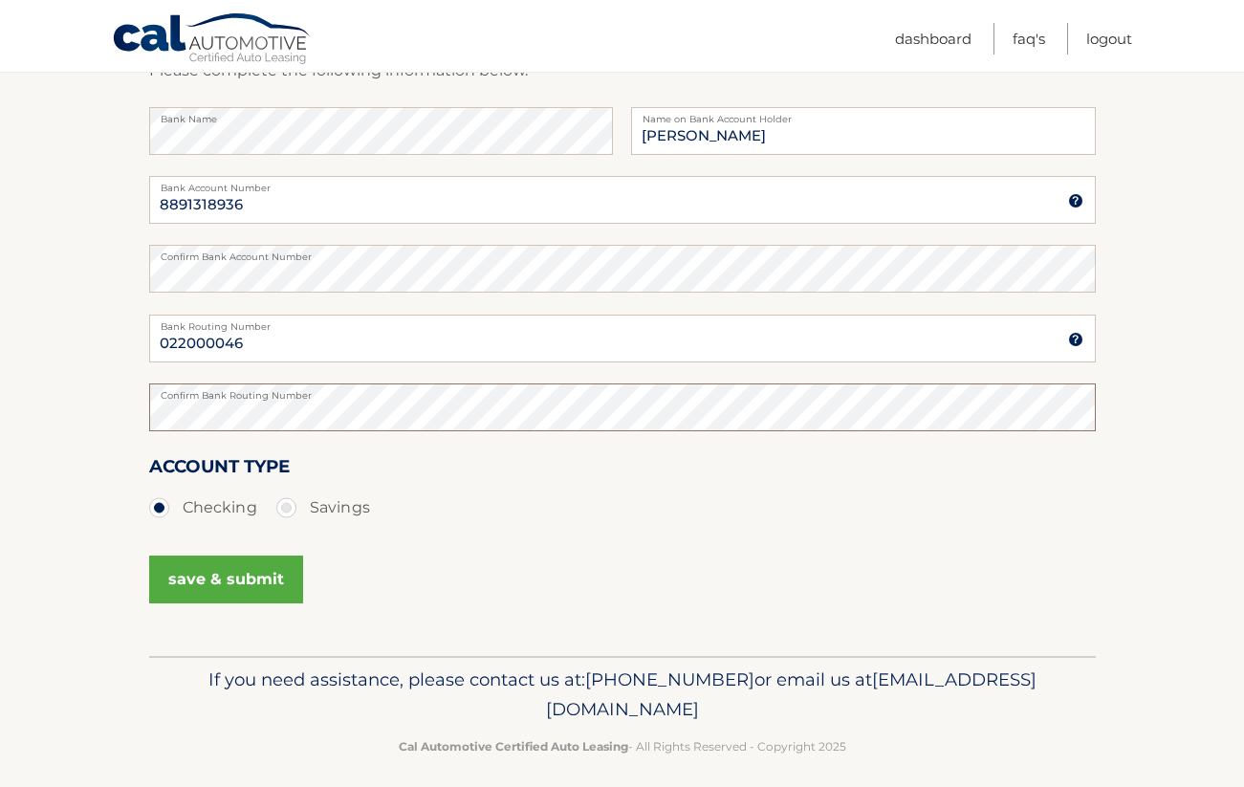
scroll to position [295, 0]
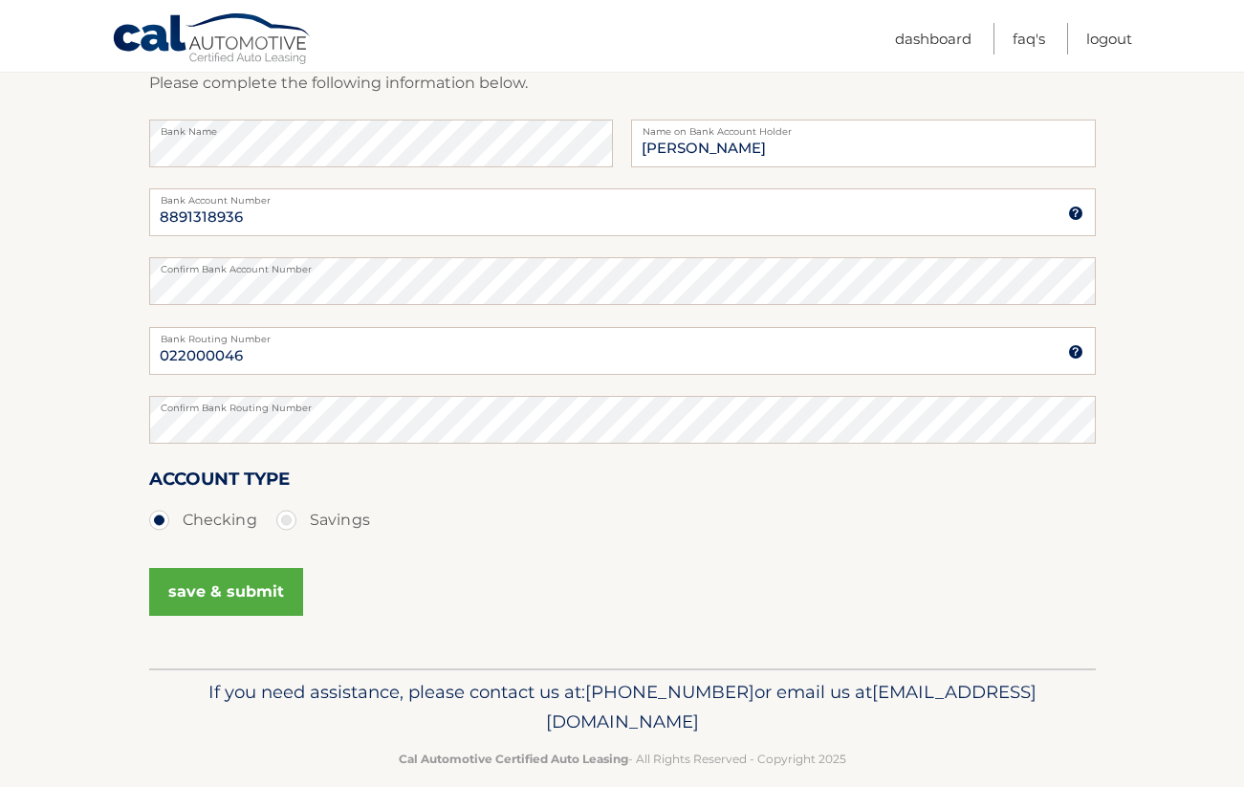
click at [229, 592] on button "save & submit" at bounding box center [226, 592] width 154 height 48
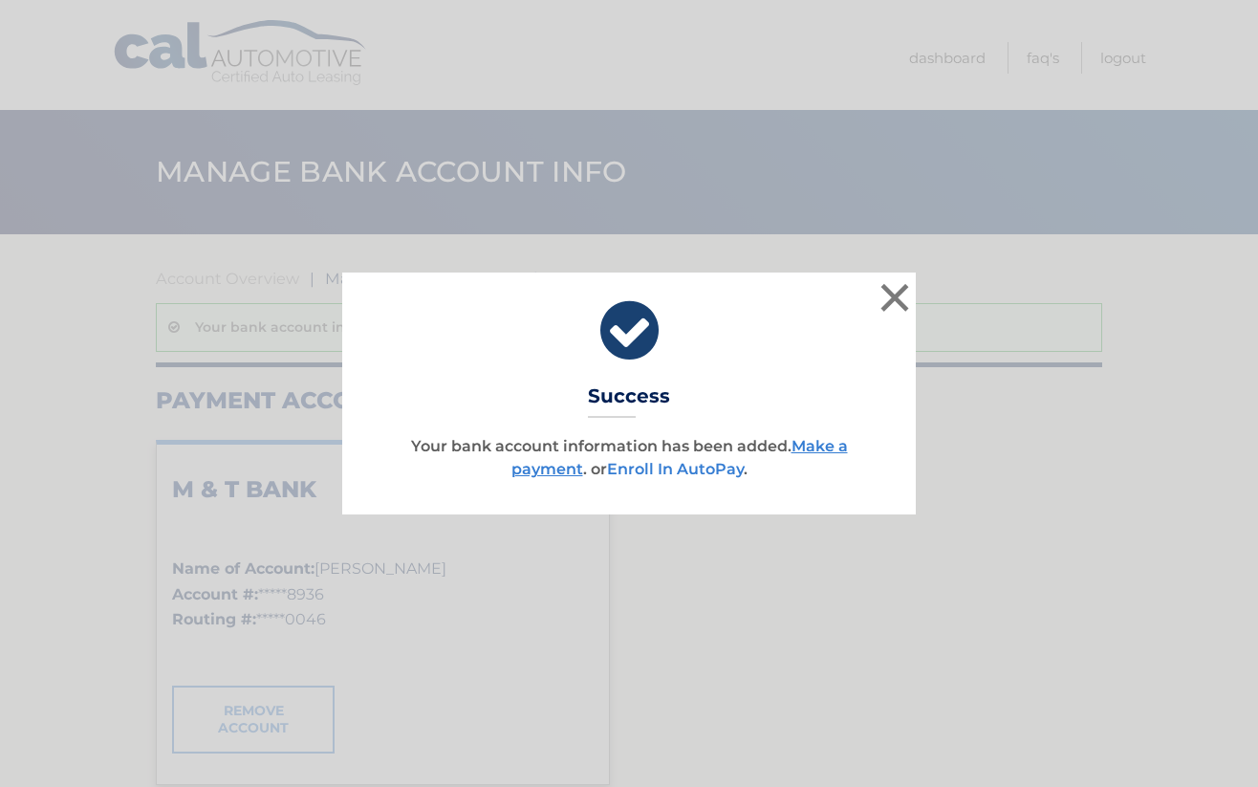
click at [660, 467] on link "Enroll In AutoPay" at bounding box center [675, 469] width 137 height 18
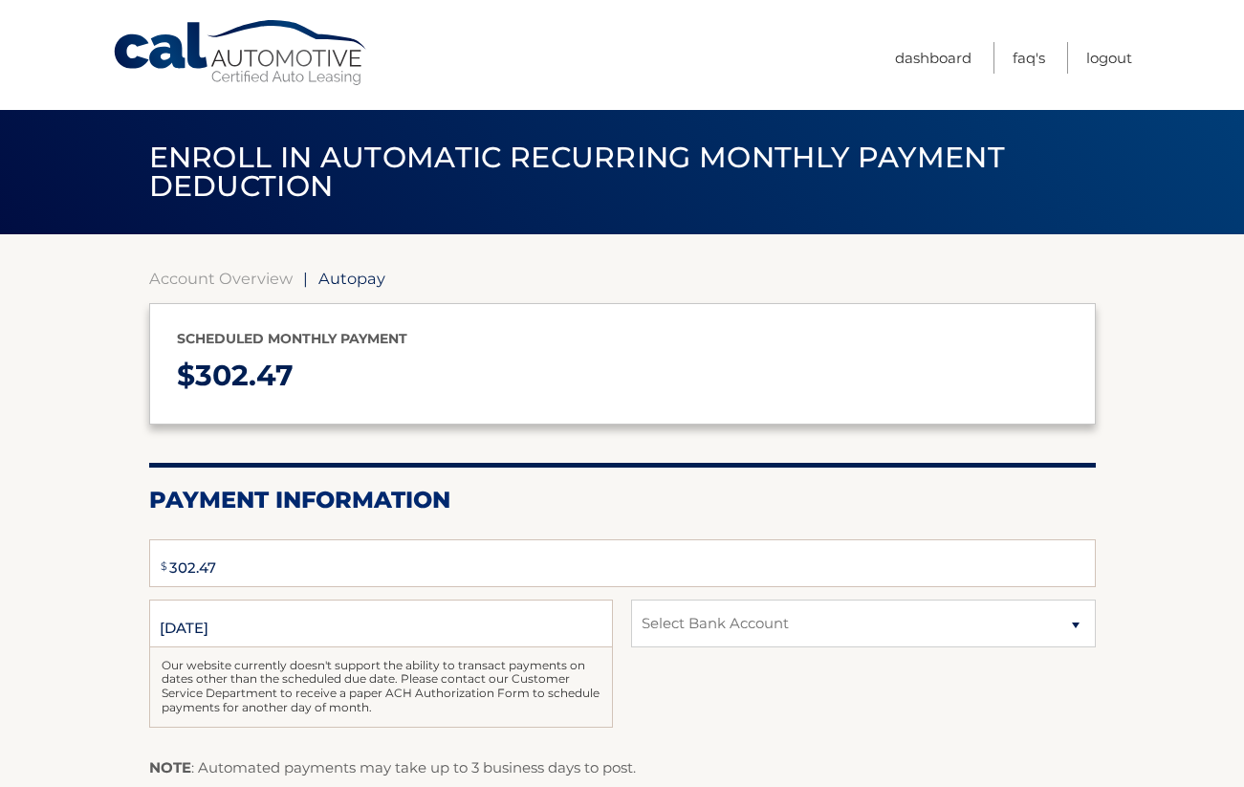
select select "OGY2ZTQzYjAtZDMyMy00YmNhLTljZmItNDAyM2IxNjBlNjcx"
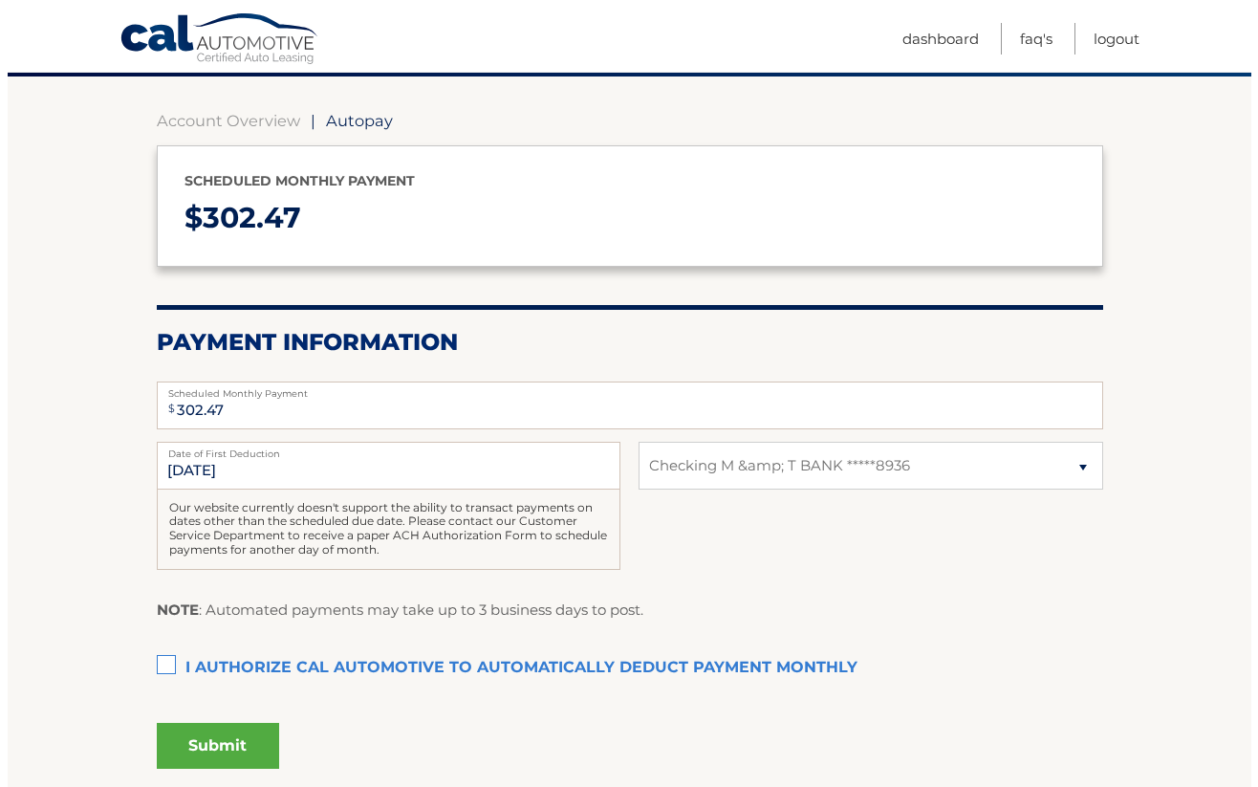
scroll to position [195, 0]
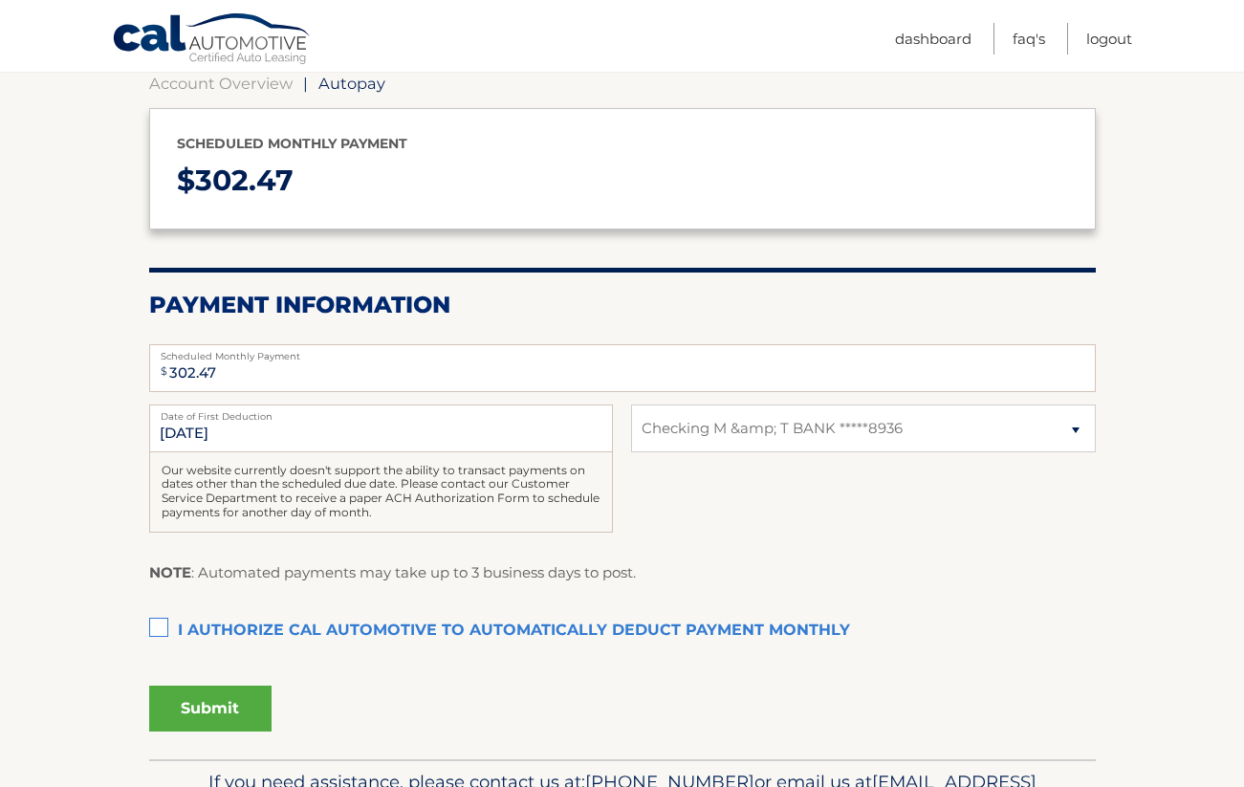
click at [161, 622] on label "I authorize cal automotive to automatically deduct payment monthly This checkbo…" at bounding box center [622, 631] width 946 height 38
click at [0, 0] on input "I authorize cal automotive to automatically deduct payment monthly This checkbo…" at bounding box center [0, 0] width 0 height 0
click at [228, 708] on button "Submit" at bounding box center [210, 708] width 122 height 46
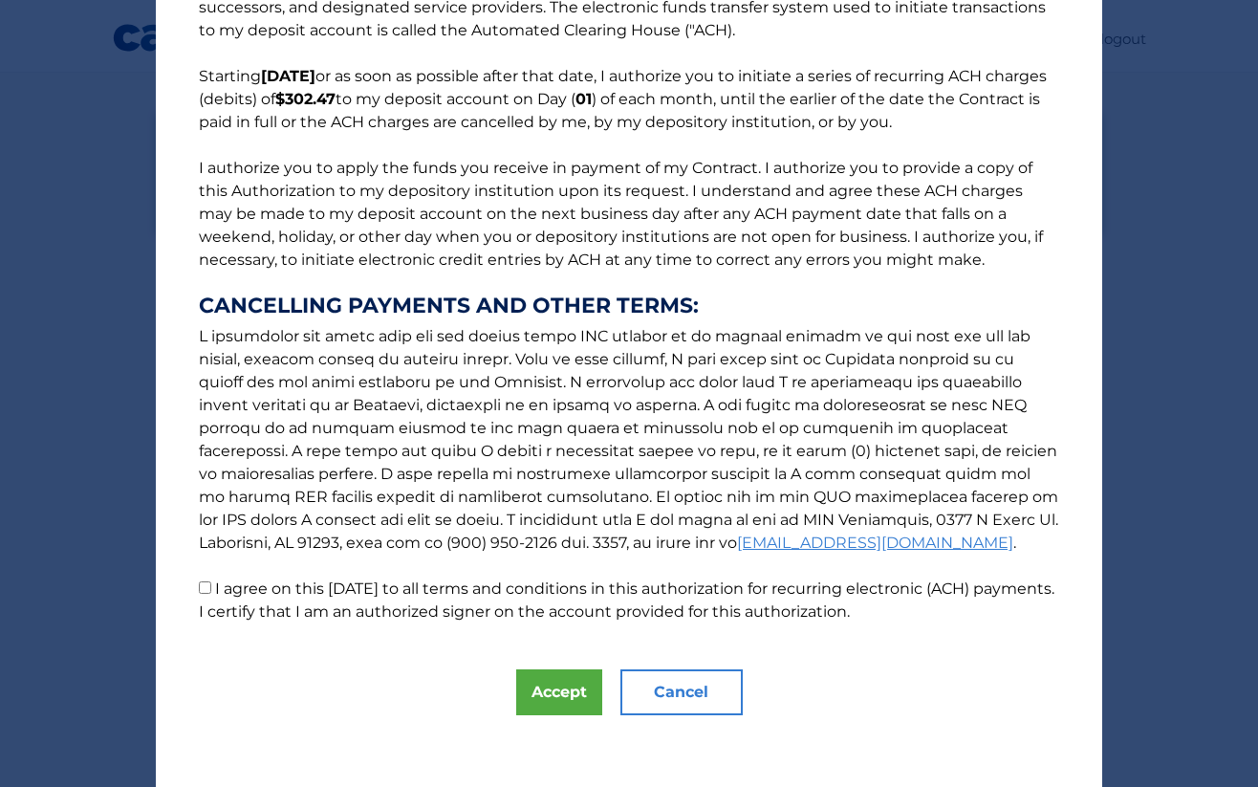
scroll to position [117, 0]
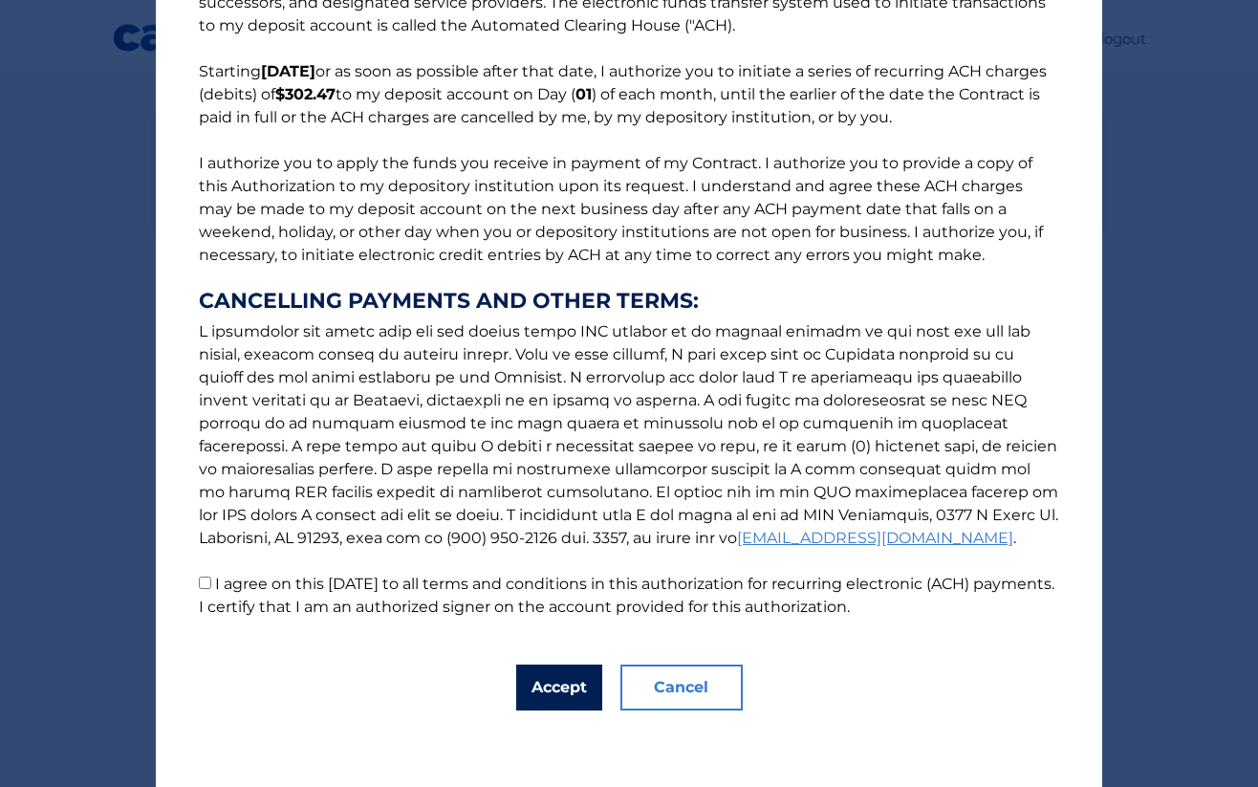
click at [555, 686] on button "Accept" at bounding box center [559, 687] width 86 height 46
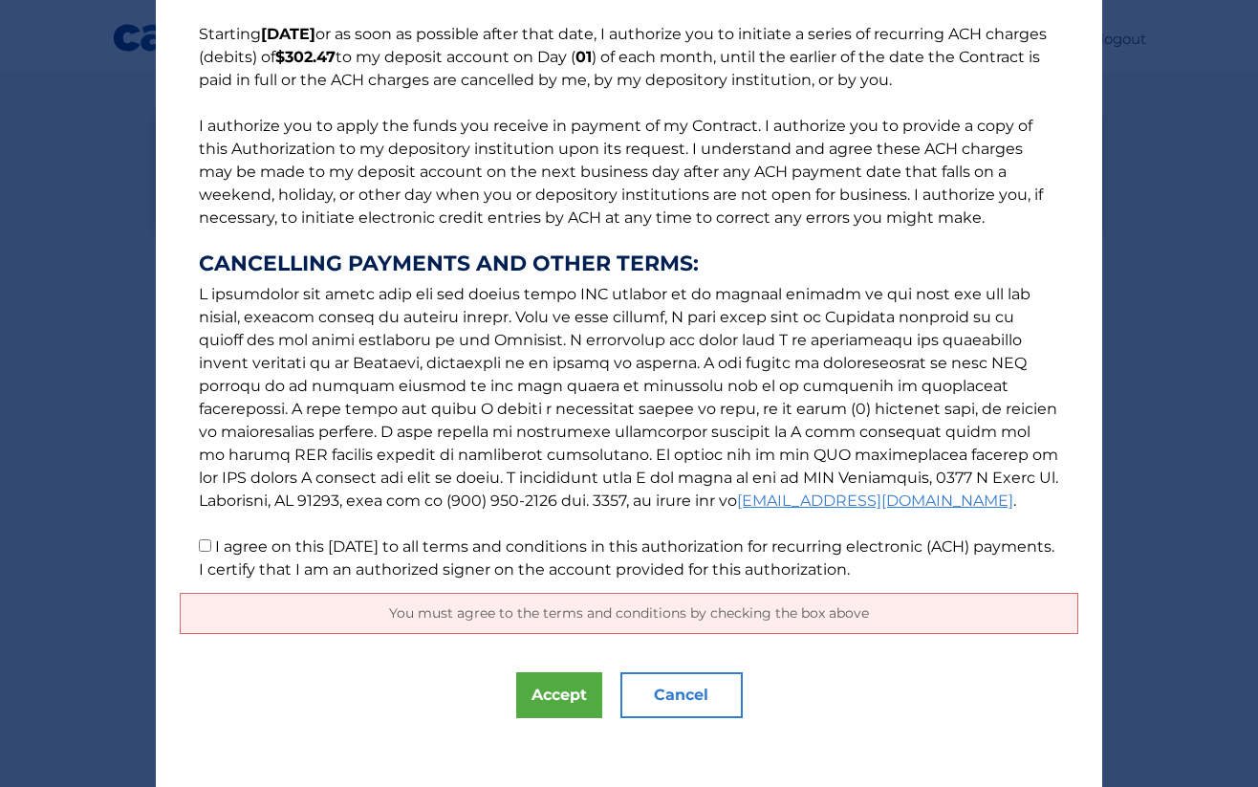
scroll to position [162, 0]
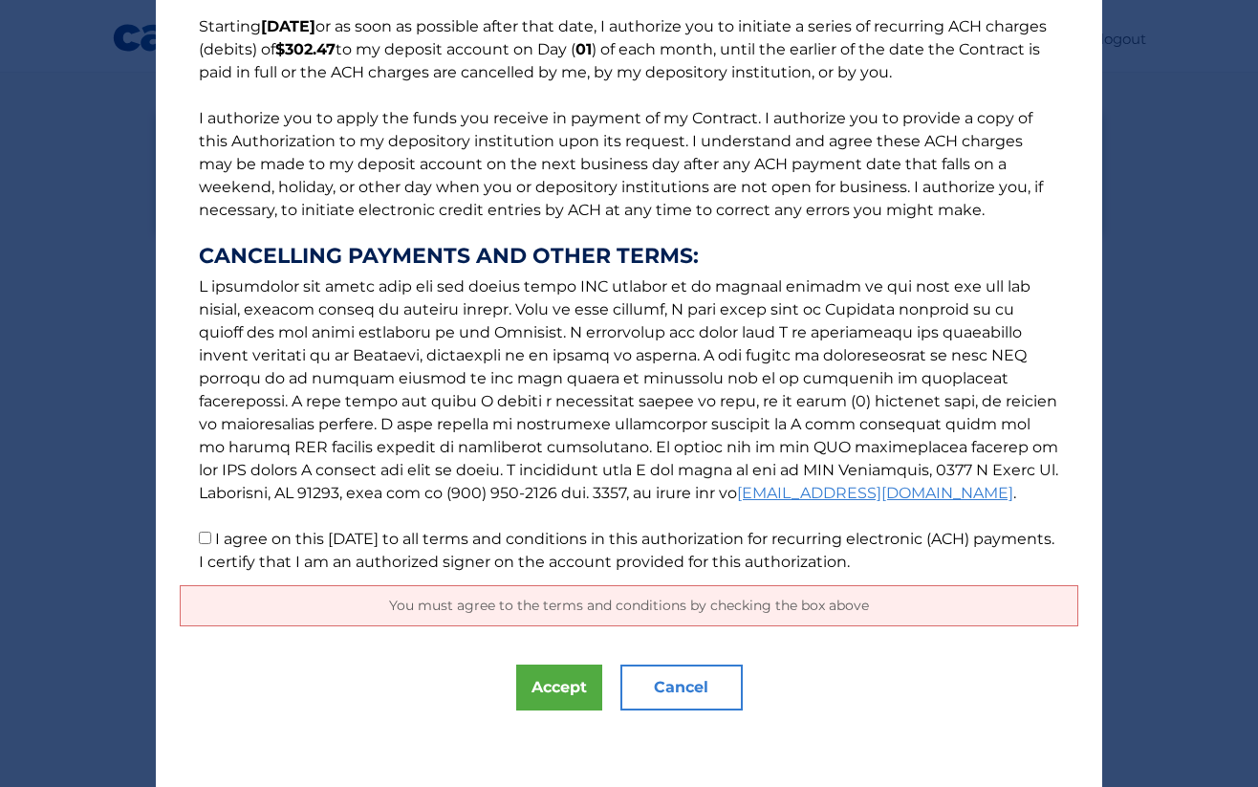
click at [199, 539] on input "I agree on this 09/16/2025 to all terms and conditions in this authorization fo…" at bounding box center [205, 538] width 12 height 12
checkbox input "true"
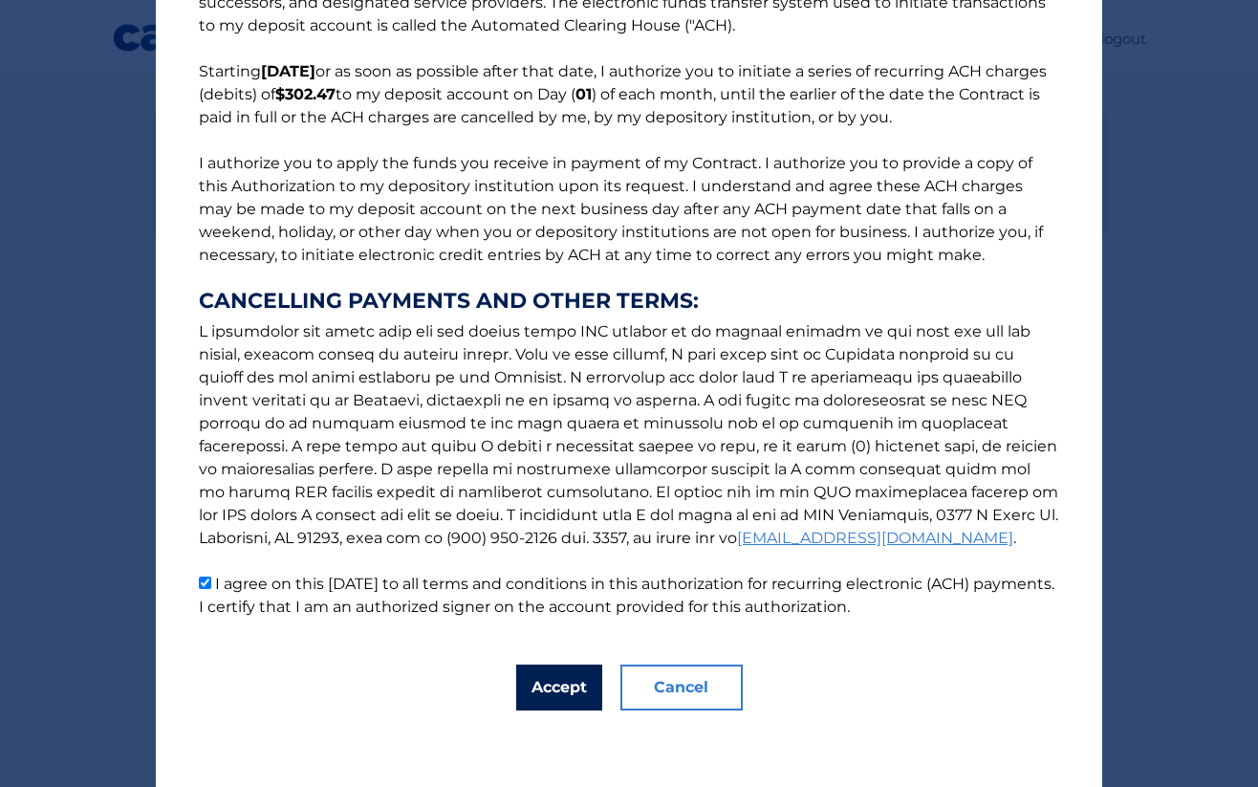
click at [562, 689] on button "Accept" at bounding box center [559, 687] width 86 height 46
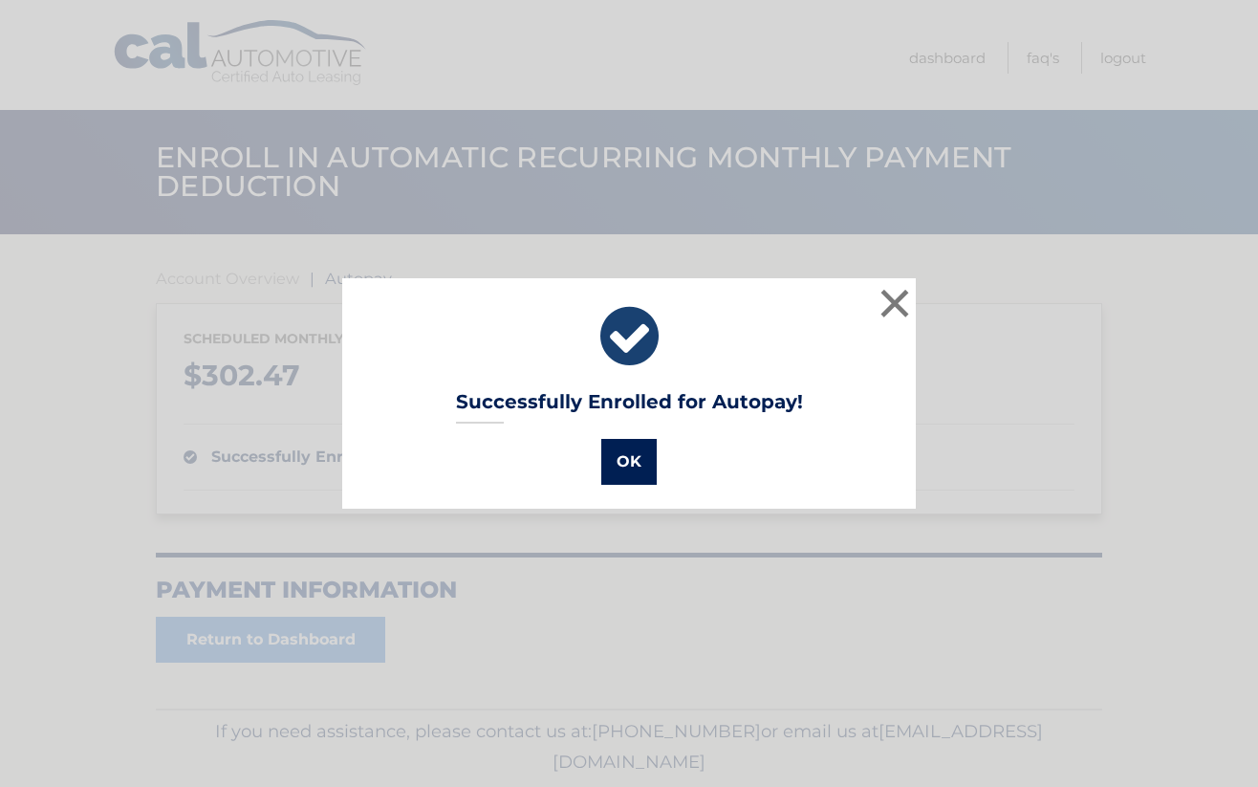
click at [621, 468] on button "OK" at bounding box center [628, 462] width 55 height 46
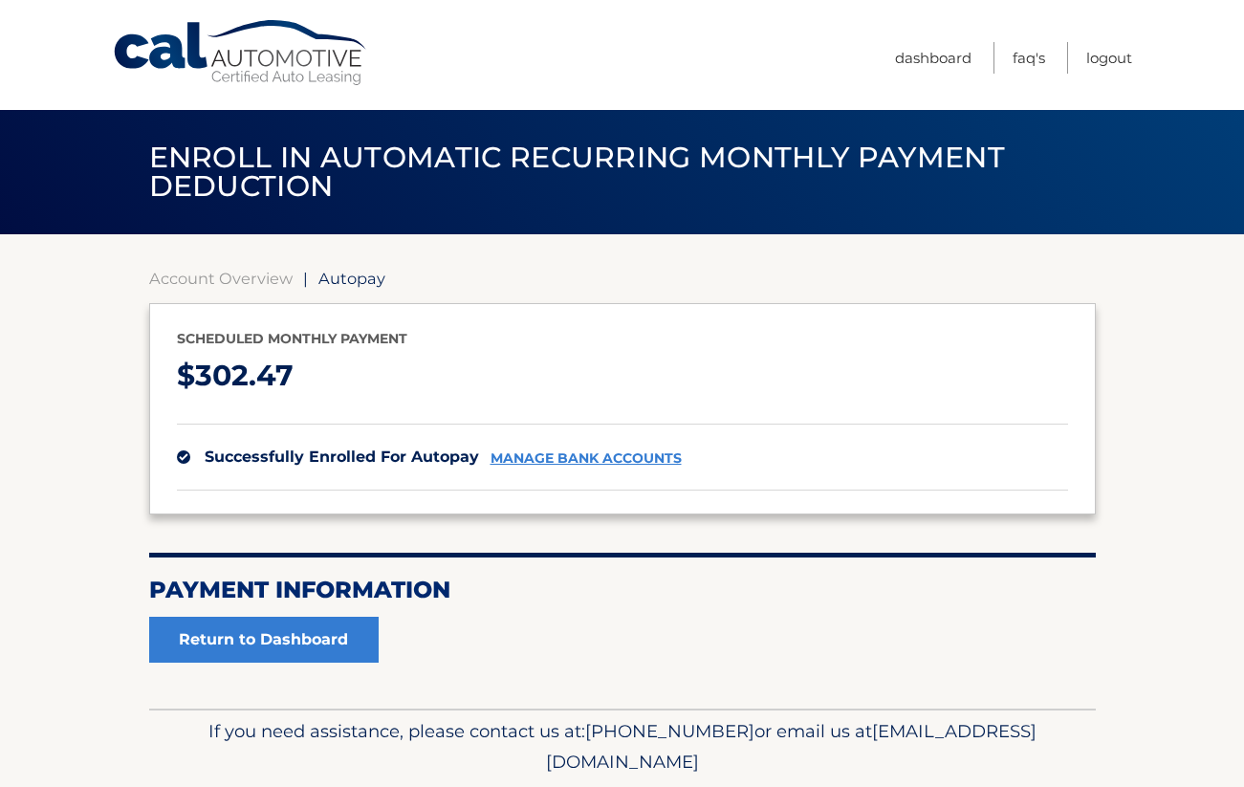
scroll to position [63, 0]
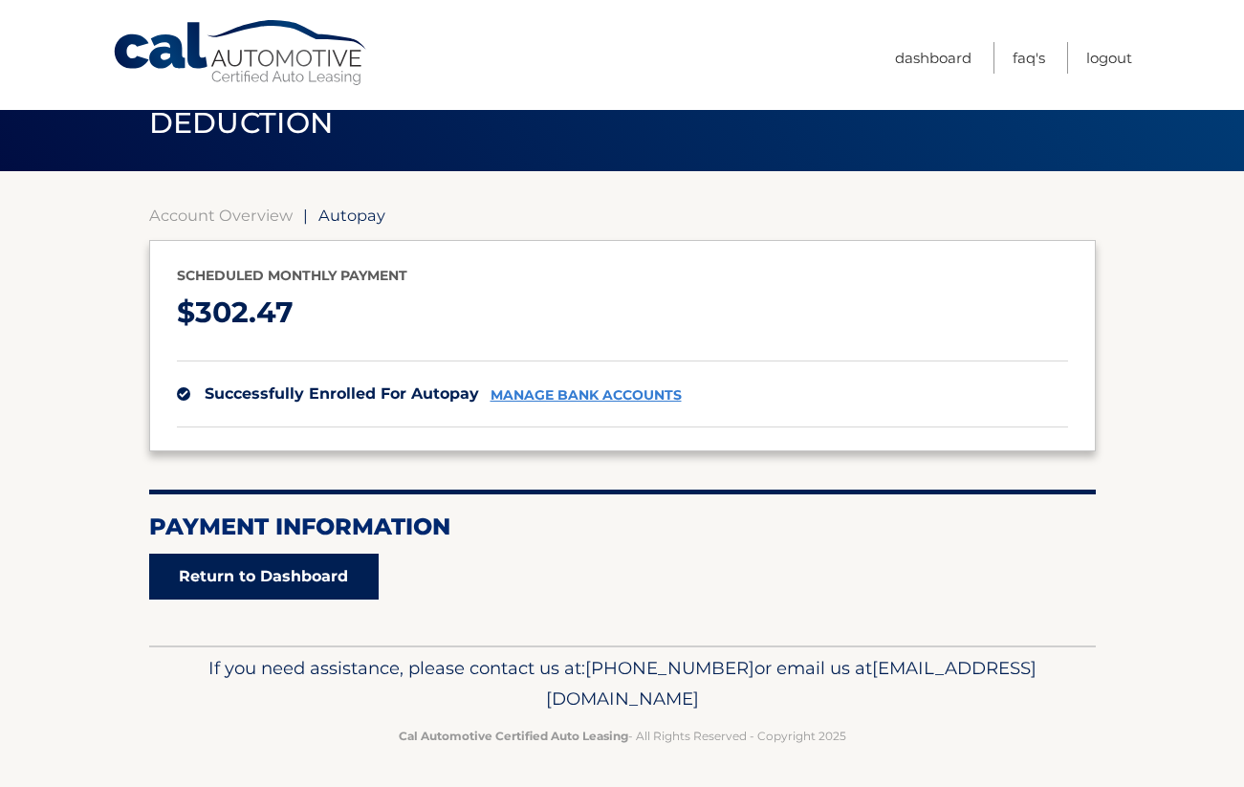
click at [267, 581] on link "Return to Dashboard" at bounding box center [263, 576] width 229 height 46
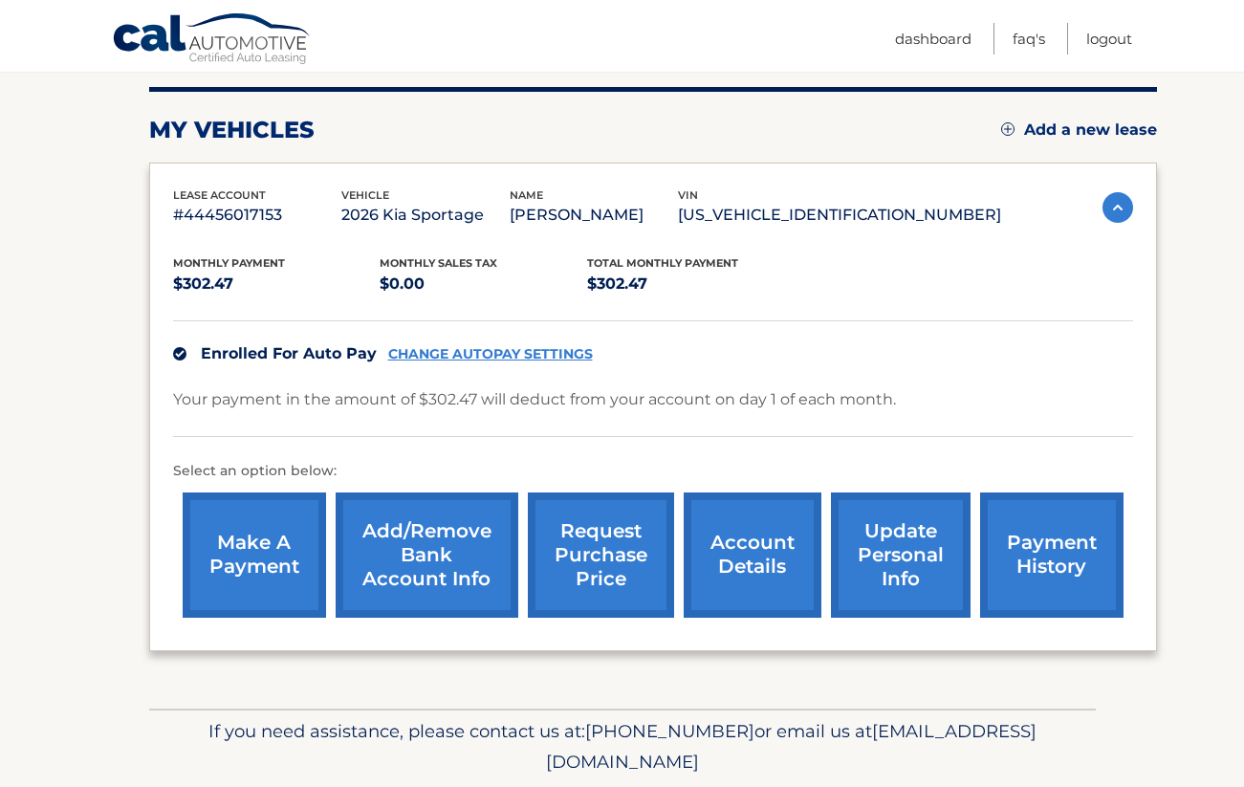
scroll to position [278, 0]
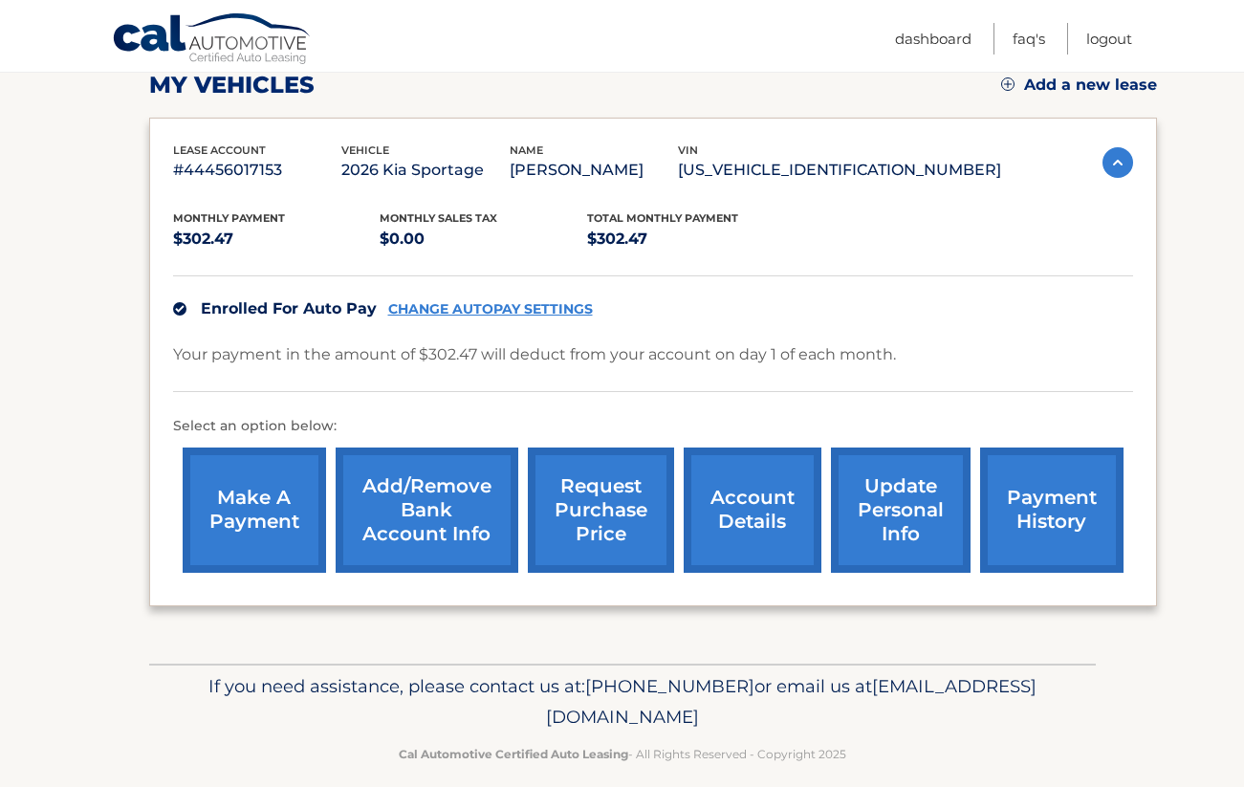
click at [1030, 514] on link "payment history" at bounding box center [1051, 509] width 143 height 125
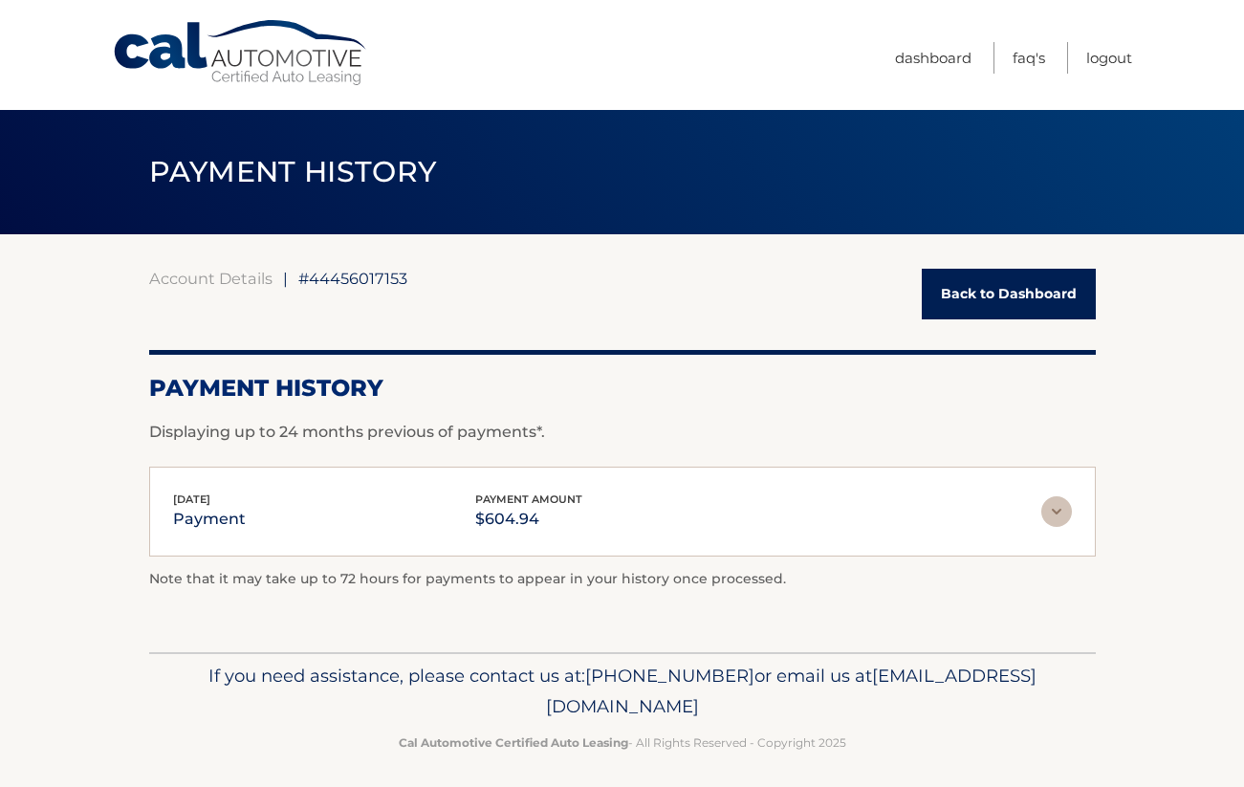
scroll to position [7, 0]
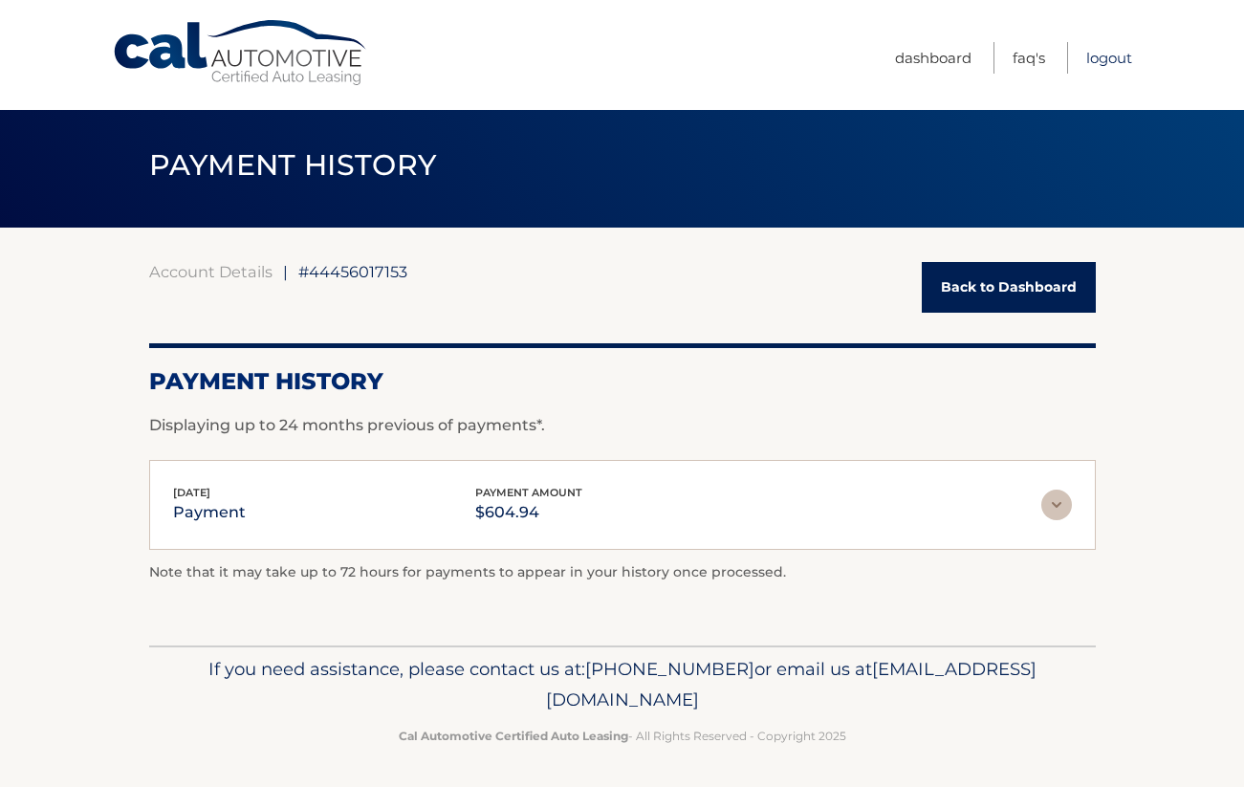
click at [1098, 61] on link "Logout" at bounding box center [1109, 58] width 46 height 32
